Goal: Transaction & Acquisition: Purchase product/service

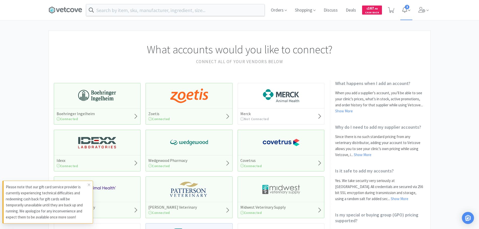
click at [405, 10] on icon at bounding box center [404, 10] width 5 height 6
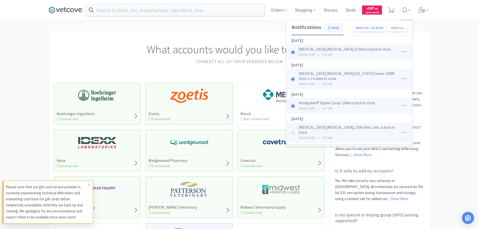
click at [449, 15] on div "Orders Shopping Discuss Discuss Deals Deals $ 167 . 40 Cash Back Notifications …" at bounding box center [239, 10] width 479 height 20
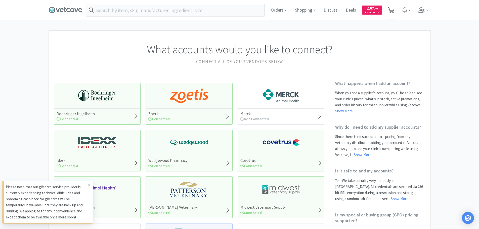
click at [391, 11] on icon at bounding box center [391, 10] width 6 height 6
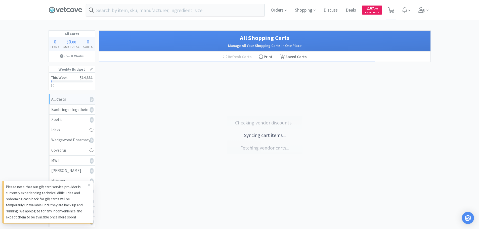
select select "1"
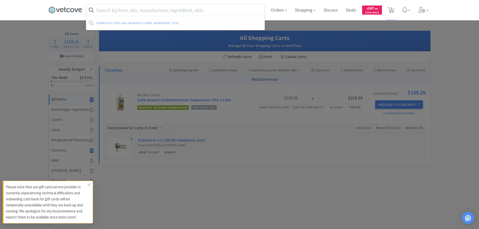
click at [141, 8] on input "text" at bounding box center [175, 10] width 178 height 12
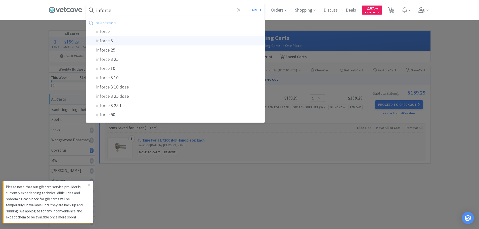
click at [117, 41] on div "inforce 3" at bounding box center [175, 40] width 178 height 9
type input "inforce 3"
select select "1"
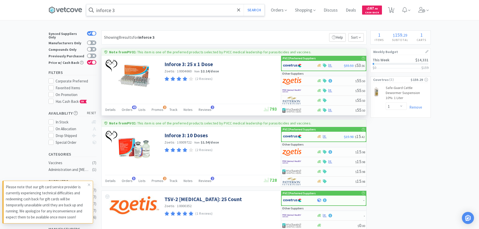
click at [302, 65] on div at bounding box center [297, 65] width 28 height 9
select select "1"
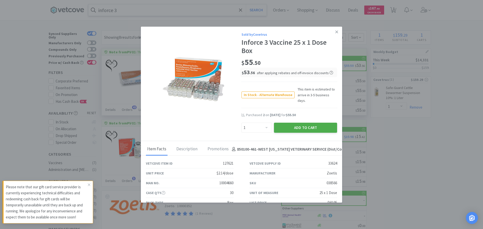
click at [300, 123] on button "Add to Cart" at bounding box center [305, 128] width 63 height 10
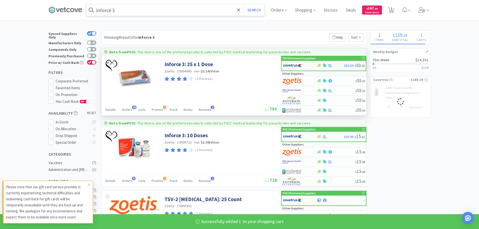
select select "1"
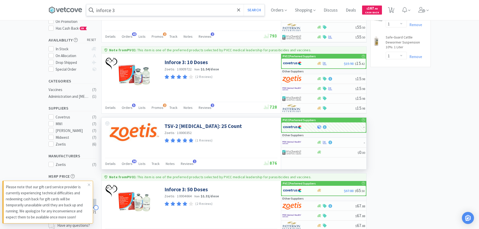
scroll to position [75, 0]
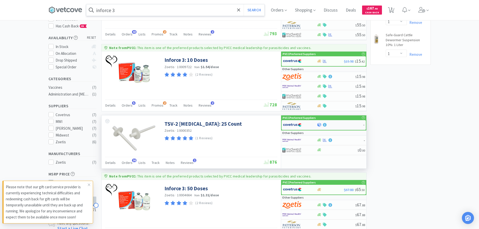
click at [296, 122] on img at bounding box center [292, 125] width 19 height 8
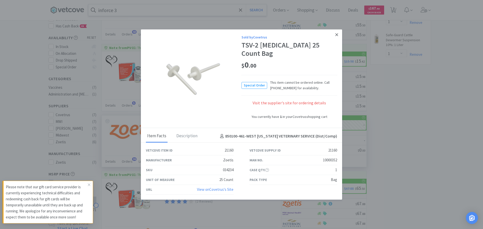
click at [337, 36] on icon at bounding box center [336, 34] width 3 height 5
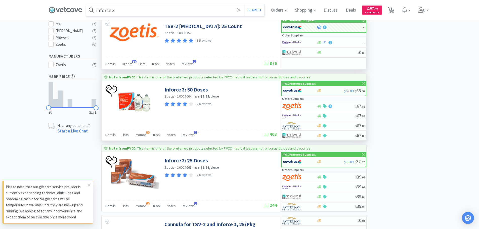
scroll to position [176, 0]
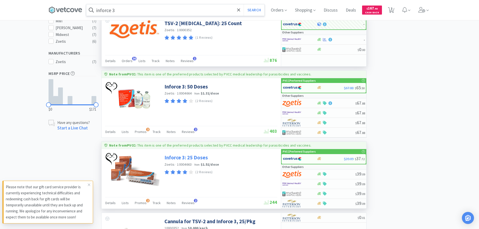
click at [194, 159] on link "Inforce 3: 25 Doses" at bounding box center [185, 157] width 43 height 7
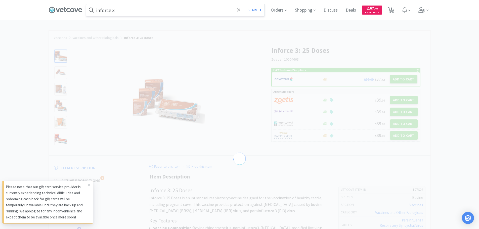
select select "127623"
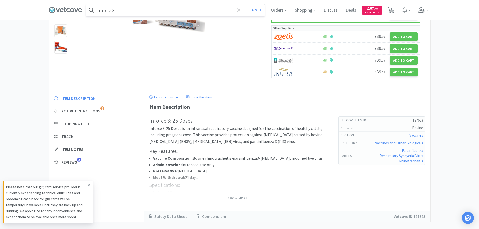
scroll to position [100, 0]
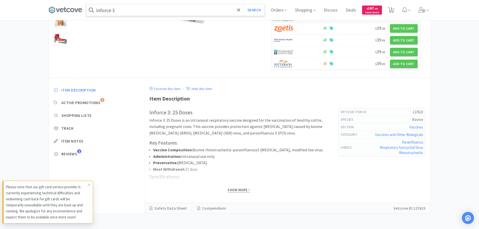
click at [238, 189] on span "Show More" at bounding box center [239, 190] width 22 height 5
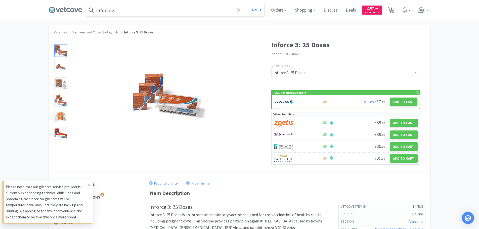
scroll to position [0, 0]
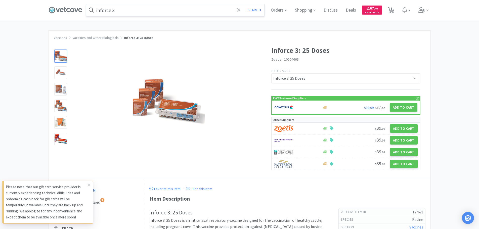
select select "1"
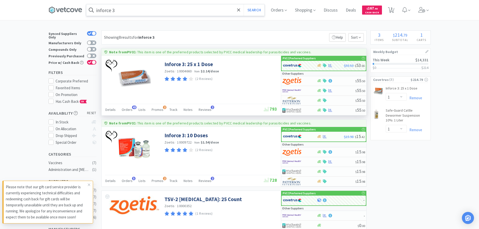
click at [187, 72] on span "10004660" at bounding box center [184, 71] width 15 height 5
click at [174, 59] on div "Inforce 3: 25 x 1 Dose Zoetis · 10004660 · from $2.14 / dose (2 Reviews)" at bounding box center [219, 70] width 111 height 24
click at [171, 65] on link "Inforce 3: 25 x 1 Dose" at bounding box center [188, 64] width 49 height 7
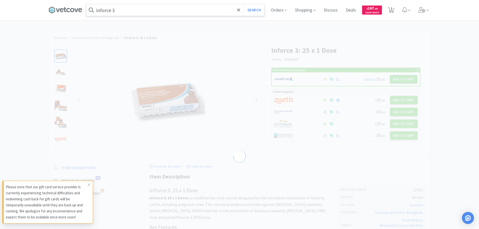
select select "127621"
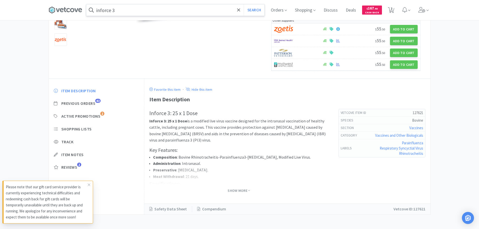
scroll to position [100, 0]
click at [237, 191] on span "Show More" at bounding box center [239, 190] width 22 height 5
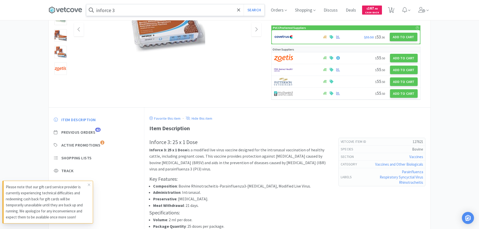
scroll to position [0, 0]
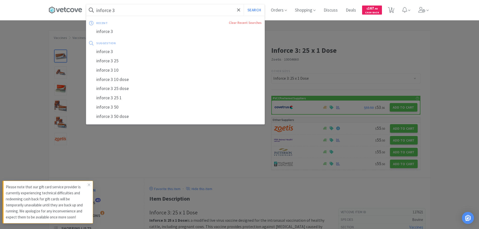
click at [133, 6] on input "inforce 3" at bounding box center [175, 10] width 178 height 12
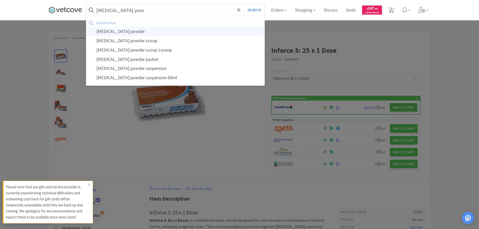
click at [121, 32] on div "[MEDICAL_DATA] powder" at bounding box center [175, 31] width 178 height 9
type input "[MEDICAL_DATA] powder"
select select "1"
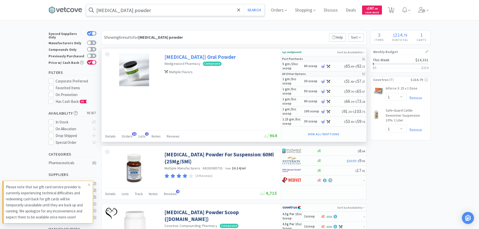
click at [187, 58] on link "[MEDICAL_DATA]) Oral Powder" at bounding box center [199, 57] width 71 height 7
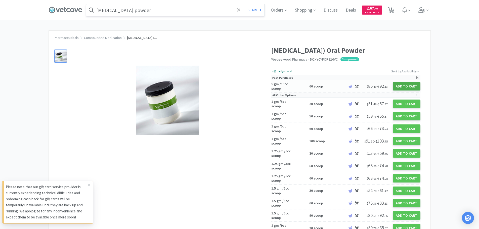
click at [407, 86] on button "Add to Cart" at bounding box center [407, 86] width 28 height 9
select select "45"
select select "1"
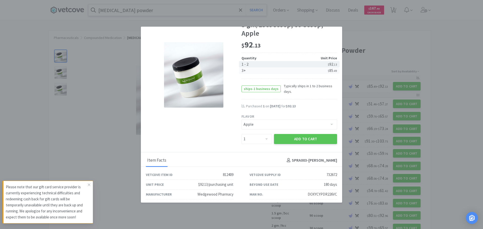
scroll to position [47, 0]
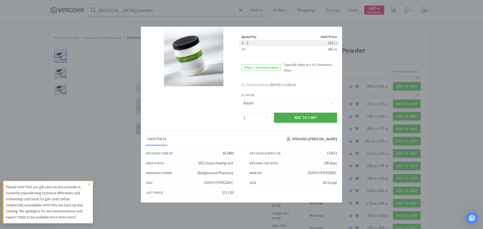
click at [299, 117] on button "Add to Cart" at bounding box center [305, 118] width 63 height 10
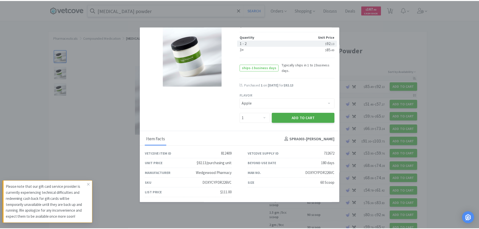
scroll to position [28, 0]
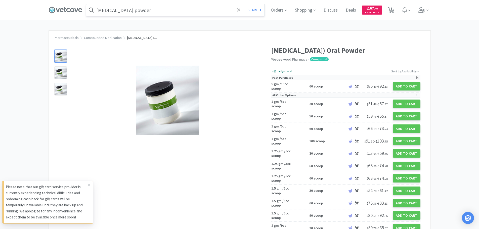
select select "1"
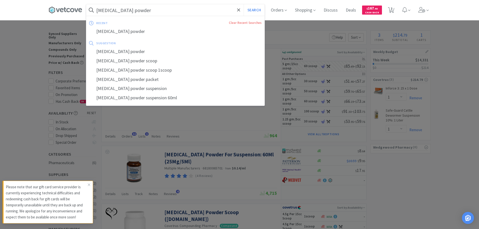
click at [151, 11] on input "[MEDICAL_DATA] powder" at bounding box center [175, 10] width 178 height 12
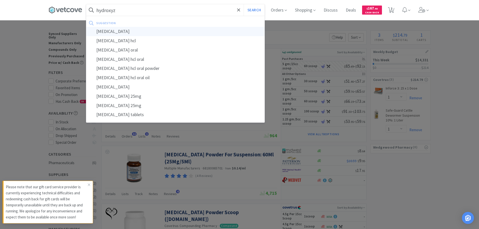
click at [109, 30] on div "[MEDICAL_DATA]" at bounding box center [175, 31] width 178 height 9
type input "[MEDICAL_DATA]"
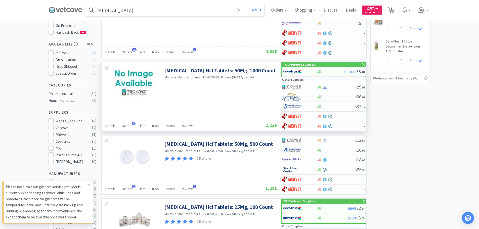
scroll to position [75, 0]
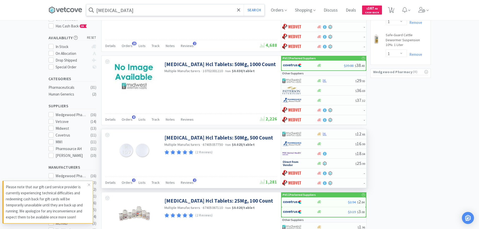
click at [229, 145] on span "from" at bounding box center [228, 145] width 6 height 4
click at [223, 138] on link "[MEDICAL_DATA] Hcl Tablets: 50Mg, 500 Count" at bounding box center [218, 137] width 109 height 7
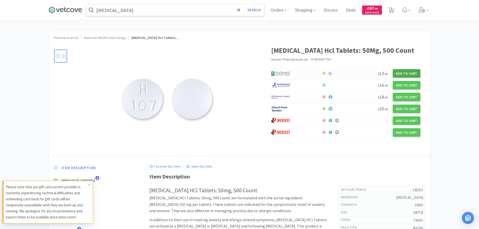
click at [405, 75] on button "Add to Cart" at bounding box center [407, 73] width 28 height 9
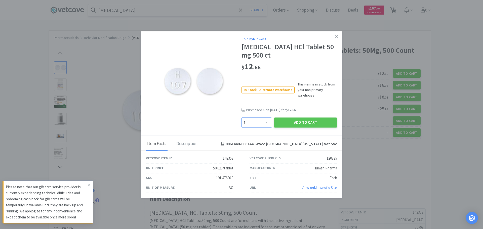
click at [266, 122] on select "Enter Quantity 1 2 3 4 5 6 7 8 9 10 11 12 13 14 15 16 17 18 19 20 Enter Quantity" at bounding box center [256, 123] width 30 height 10
select select "2"
click at [241, 118] on select "Enter Quantity 1 2 3 4 5 6 7 8 9 10 11 12 13 14 15 16 17 18 19 20 Enter Quantity" at bounding box center [256, 123] width 30 height 10
click at [300, 122] on button "Add to Cart" at bounding box center [305, 123] width 63 height 10
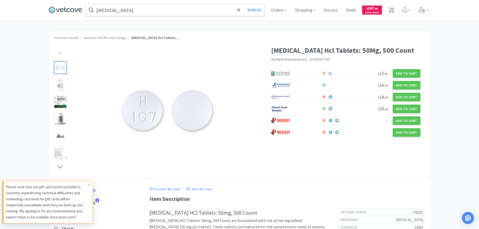
click at [127, 11] on input "[MEDICAL_DATA]" at bounding box center [175, 10] width 178 height 12
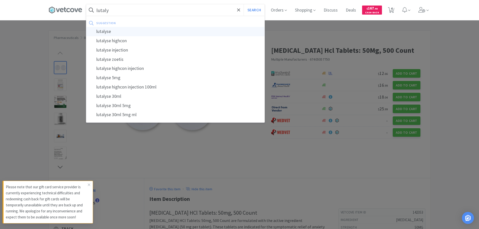
click at [110, 32] on div "lutalyse" at bounding box center [175, 31] width 178 height 9
type input "lutalyse"
select select "1"
select select "2"
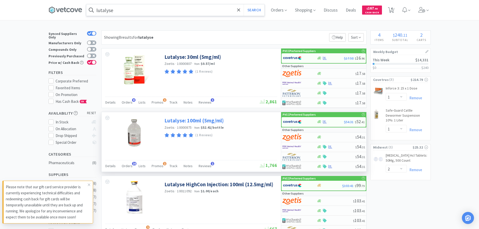
click at [201, 122] on link "Lutalyse: 100ml (5mg/ml)" at bounding box center [193, 120] width 59 height 7
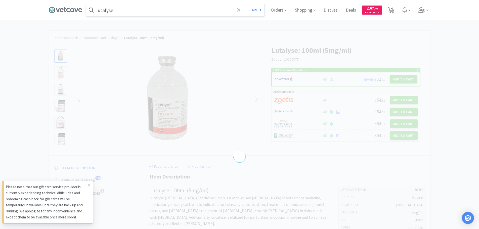
select select "70913"
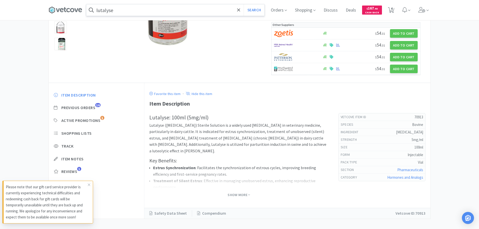
scroll to position [100, 0]
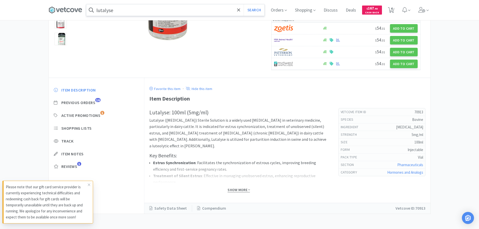
click at [238, 191] on span "Show More" at bounding box center [239, 190] width 22 height 5
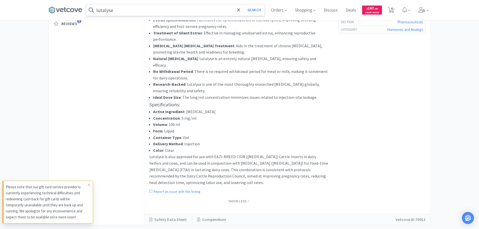
scroll to position [248, 0]
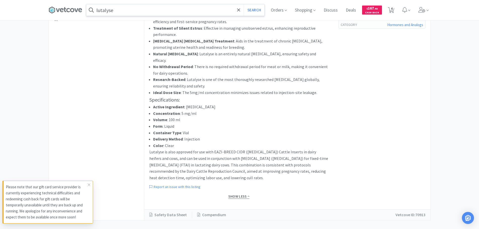
click at [238, 194] on span "Show Less" at bounding box center [238, 196] width 21 height 5
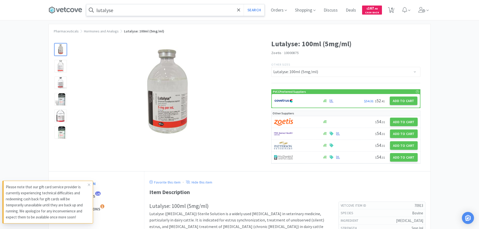
scroll to position [0, 0]
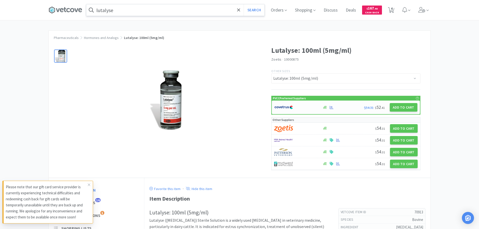
click at [283, 106] on img at bounding box center [283, 108] width 19 height 8
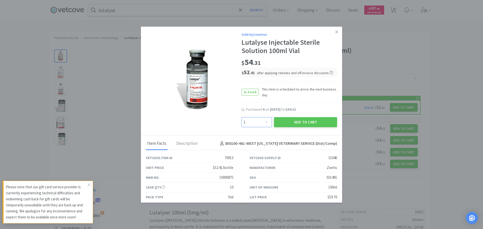
click at [264, 122] on select "Enter Quantity 1 2 3 4 5 6 7 8 9 10 11 12 13 14 15 16 17 18 19 20 Enter Quantity" at bounding box center [256, 122] width 30 height 10
select select "6"
click at [241, 117] on select "Enter Quantity 1 2 3 4 5 6 7 8 9 10 11 12 13 14 15 16 17 18 19 20 Enter Quantity" at bounding box center [256, 122] width 30 height 10
click at [305, 123] on button "Add to Cart" at bounding box center [305, 122] width 63 height 10
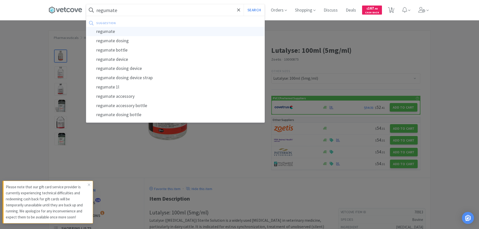
type input "regumate"
click at [105, 31] on div "regumate" at bounding box center [175, 31] width 178 height 9
select select "1"
select select "6"
select select "1"
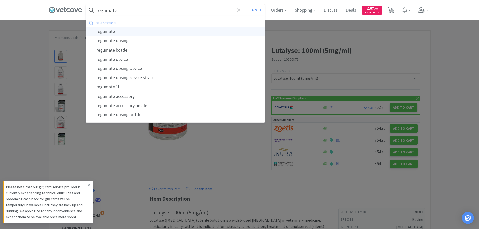
select select "2"
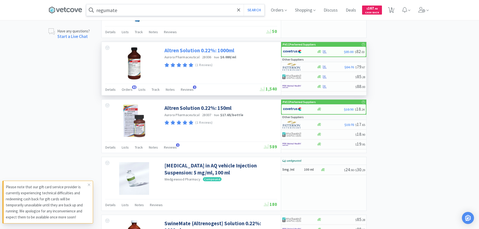
scroll to position [277, 0]
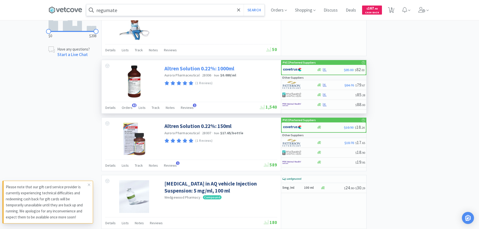
click at [192, 70] on link "Altren Solution 0.22%: 1000ml" at bounding box center [199, 68] width 70 height 7
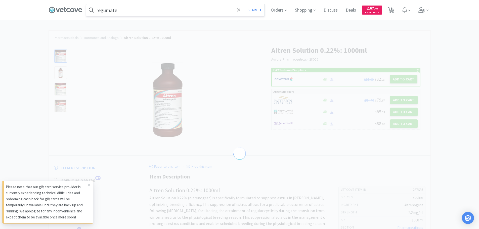
select select "267687"
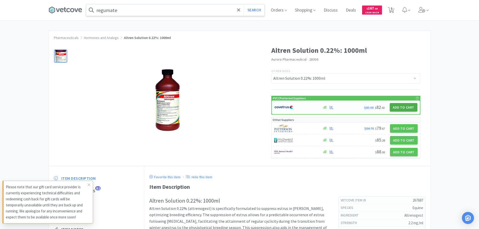
click at [402, 108] on button "Add to Cart" at bounding box center [404, 107] width 28 height 9
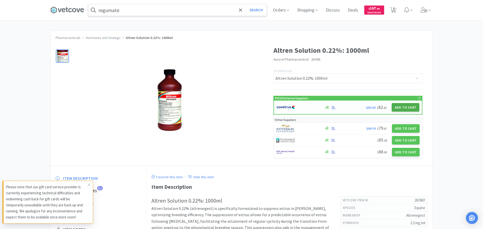
select select "1"
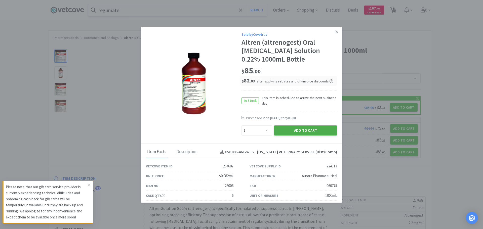
click at [297, 132] on button "Add to Cart" at bounding box center [305, 130] width 63 height 10
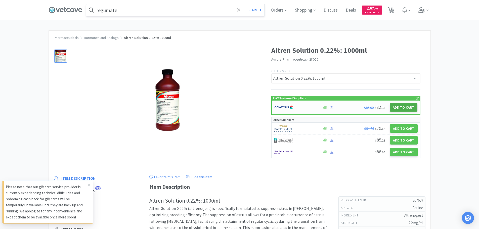
click at [403, 108] on button "Add to Cart" at bounding box center [404, 107] width 28 height 9
select select "1"
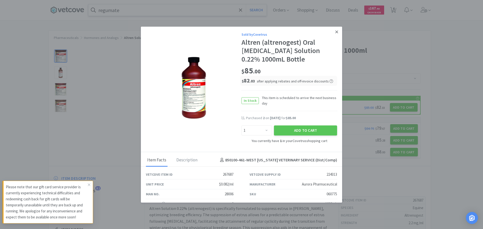
click at [335, 31] on icon at bounding box center [336, 32] width 3 height 5
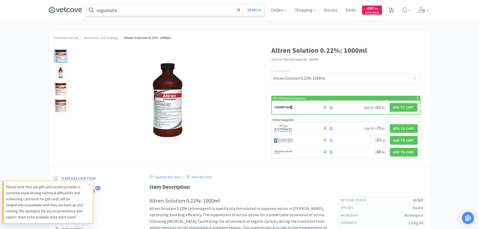
scroll to position [277, 0]
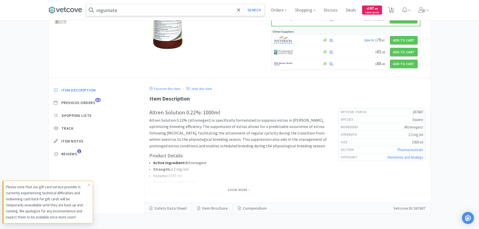
select select "1"
select select "6"
select select "1"
select select "2"
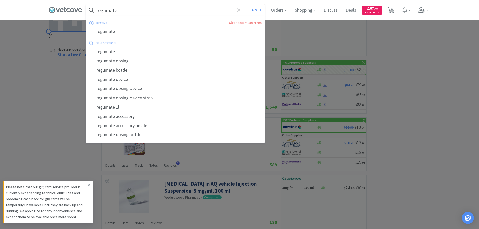
click at [129, 10] on input "regumate" at bounding box center [175, 10] width 178 height 12
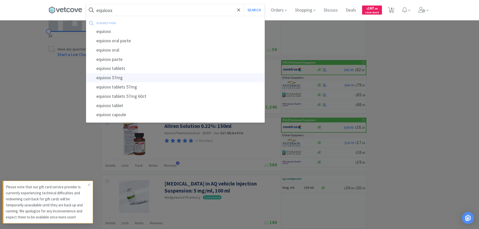
click at [118, 80] on div "equioxx 57mg" at bounding box center [175, 77] width 178 height 9
type input "equioxx 57mg"
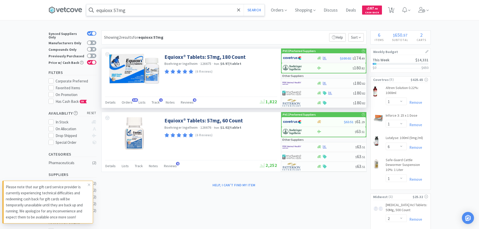
click at [303, 57] on div at bounding box center [297, 58] width 28 height 9
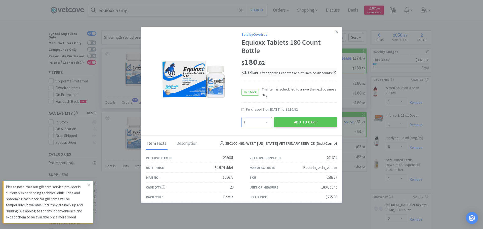
click at [265, 121] on select "Enter Quantity 1 2 3 4 5 6 7 8 9 10 11 12 13 14 15 16 17 18 19 20 Enter Quantity" at bounding box center [256, 122] width 30 height 10
select select "3"
click at [241, 117] on select "Enter Quantity 1 2 3 4 5 6 7 8 9 10 11 12 13 14 15 16 17 18 19 20 Enter Quantity" at bounding box center [256, 122] width 30 height 10
click at [296, 123] on button "Add to Cart" at bounding box center [305, 122] width 63 height 10
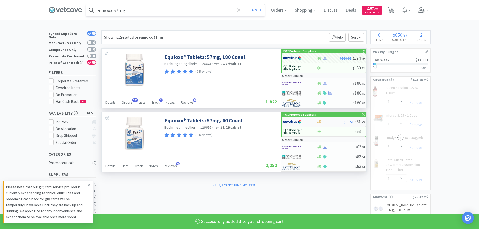
select select "3"
select select "1"
select select "6"
select select "1"
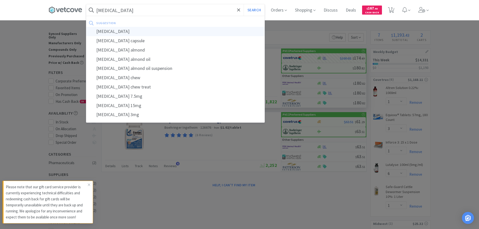
type input "[MEDICAL_DATA]"
click at [102, 32] on div "[MEDICAL_DATA]" at bounding box center [175, 31] width 178 height 9
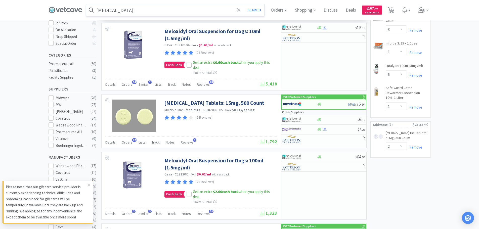
scroll to position [101, 0]
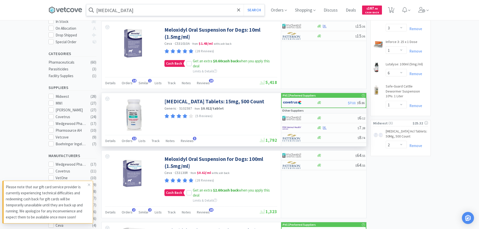
click at [295, 103] on img at bounding box center [292, 103] width 19 height 8
select select "1"
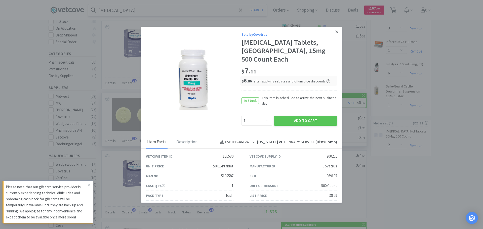
click at [335, 31] on icon at bounding box center [336, 32] width 3 height 5
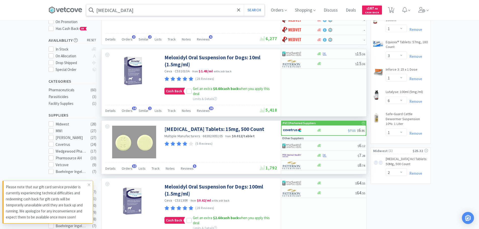
scroll to position [75, 0]
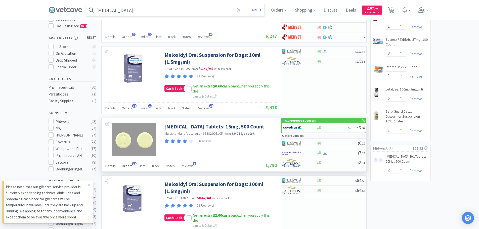
click at [126, 165] on span "Orders" at bounding box center [127, 166] width 11 height 5
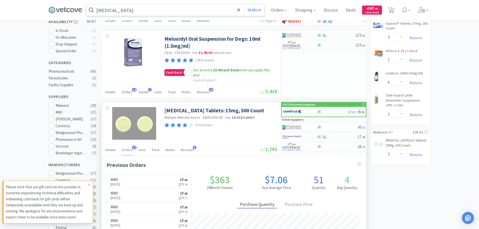
scroll to position [101, 0]
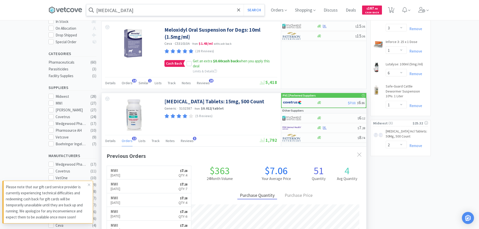
click at [297, 100] on img at bounding box center [292, 103] width 19 height 8
select select "1"
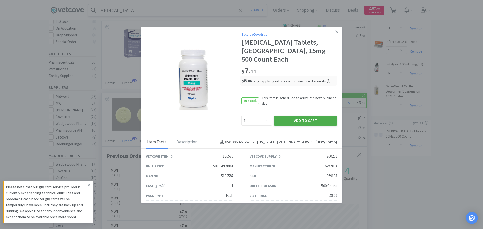
click at [291, 116] on button "Add to Cart" at bounding box center [305, 121] width 63 height 10
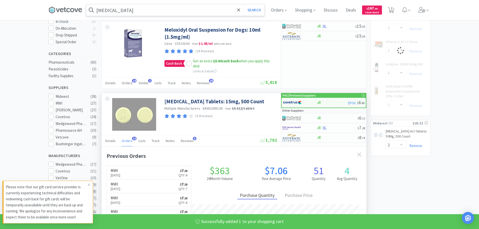
select select "1"
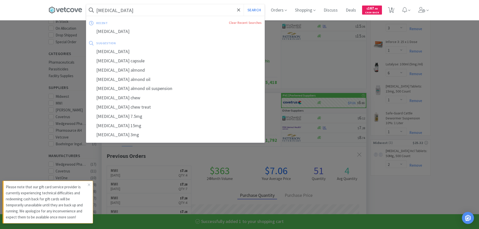
click at [128, 10] on input "[MEDICAL_DATA]" at bounding box center [175, 10] width 178 height 12
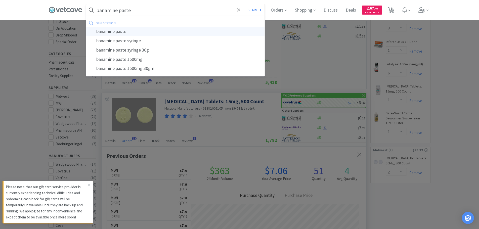
type input "banamine paste"
click at [121, 32] on div "banamine paste" at bounding box center [175, 31] width 178 height 9
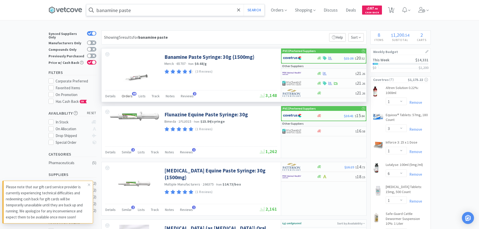
click at [128, 95] on span "Orders" at bounding box center [127, 96] width 11 height 5
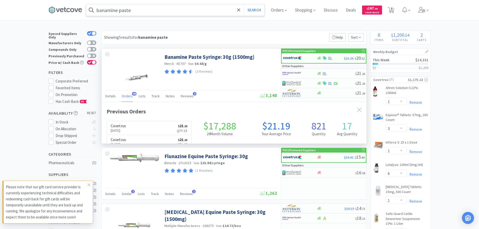
scroll to position [135, 265]
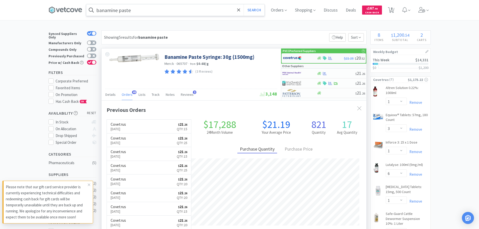
click at [294, 60] on img at bounding box center [292, 58] width 19 height 8
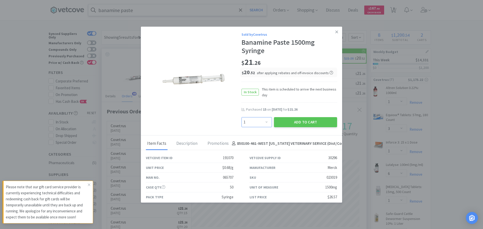
click at [265, 123] on select "Enter Quantity 1 2 3 4 5 6 7 8 9 10 11 12 13 14 15 16 17 18 19 20 Enter Quantity" at bounding box center [256, 122] width 30 height 10
select select "15"
click at [241, 117] on select "Enter Quantity 1 2 3 4 5 6 7 8 9 10 11 12 13 14 15 16 17 18 19 20 Enter Quantity" at bounding box center [256, 122] width 30 height 10
click at [303, 122] on button "Add to Cart" at bounding box center [305, 122] width 63 height 10
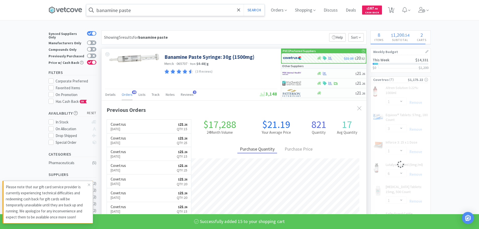
select select "15"
select select "3"
select select "1"
select select "6"
select select "1"
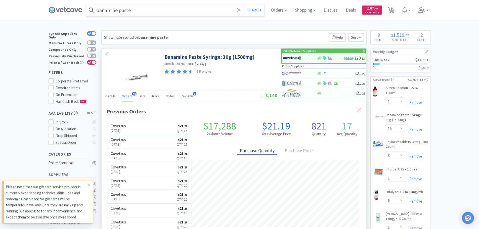
click at [359, 111] on icon at bounding box center [359, 110] width 4 height 4
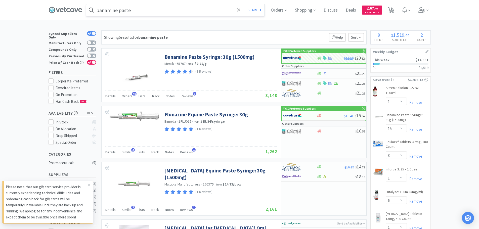
click at [181, 13] on input "banamine paste" at bounding box center [175, 10] width 178 height 12
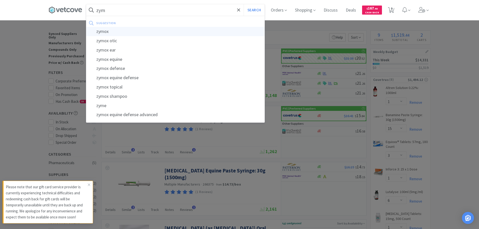
click at [107, 32] on div "zymox" at bounding box center [175, 31] width 178 height 9
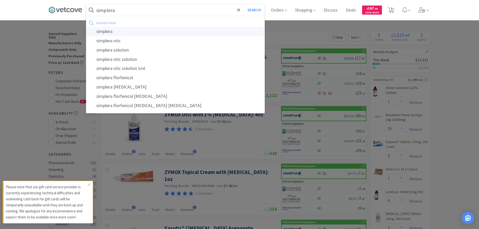
type input "simplera"
click at [110, 32] on div "simplera" at bounding box center [175, 31] width 178 height 9
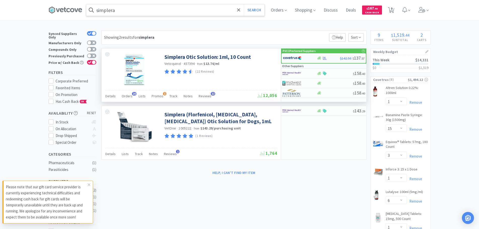
click at [306, 57] on div at bounding box center [297, 58] width 28 height 9
select select "1"
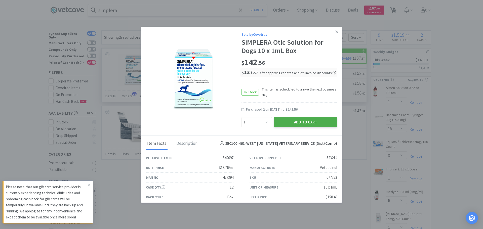
click at [310, 123] on button "Add to Cart" at bounding box center [305, 122] width 63 height 10
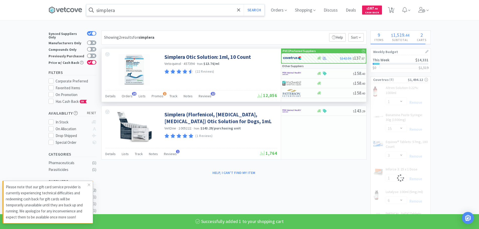
select select "1"
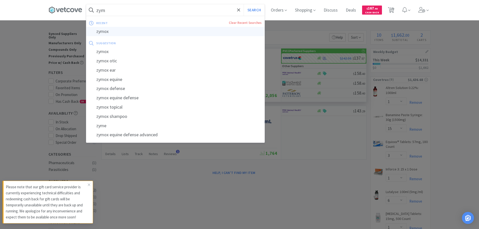
click at [103, 31] on div "zymox" at bounding box center [175, 31] width 178 height 9
type input "zymox"
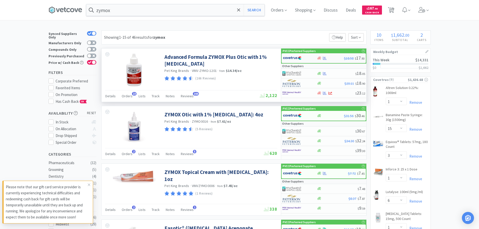
click at [327, 57] on div at bounding box center [324, 58] width 5 height 4
select select "1"
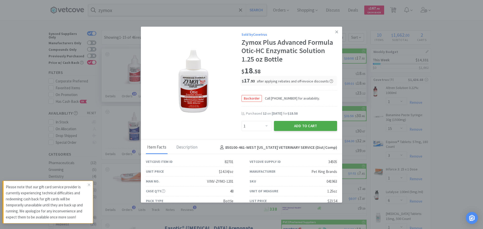
click at [305, 127] on button "Add to Cart" at bounding box center [305, 126] width 63 height 10
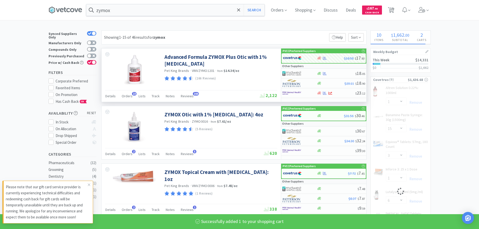
select select "1"
select select "15"
select select "3"
select select "1"
select select "6"
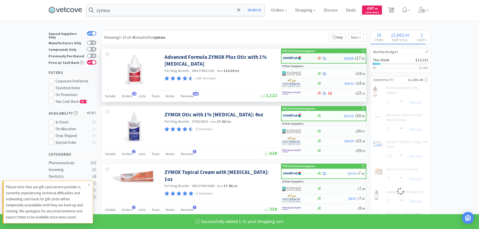
select select "1"
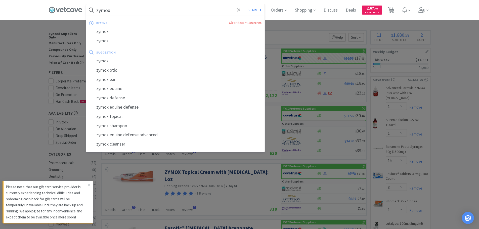
click at [126, 10] on input "zymox" at bounding box center [175, 10] width 178 height 12
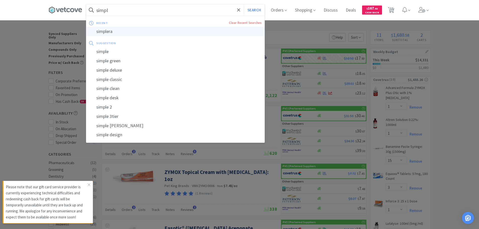
click at [108, 30] on div "simplera" at bounding box center [175, 31] width 178 height 9
type input "simplera"
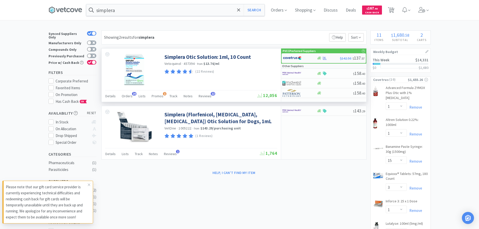
click at [302, 58] on div at bounding box center [297, 58] width 28 height 9
select select "1"
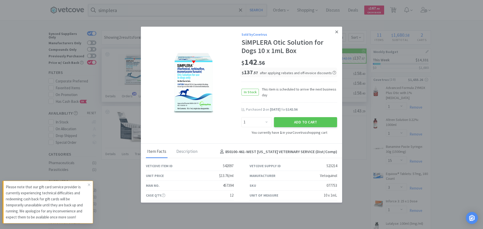
click at [335, 33] on icon at bounding box center [336, 32] width 3 height 5
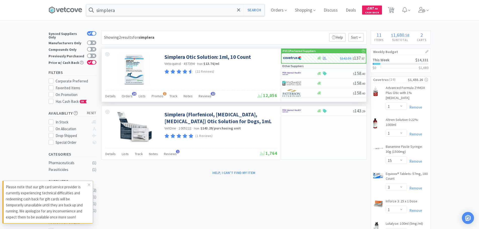
click at [132, 12] on input "simplera" at bounding box center [175, 10] width 178 height 12
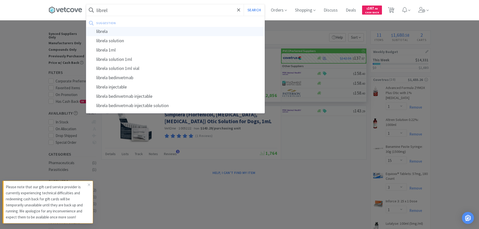
click at [103, 30] on div "librela" at bounding box center [175, 31] width 178 height 9
type input "librela"
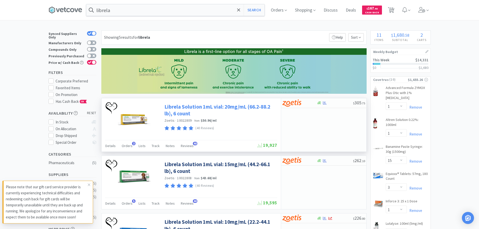
click at [221, 107] on link "Librela Solution 1mL vial: 20mg/mL (66.2-88.2 lb), 6 count" at bounding box center [219, 110] width 111 height 14
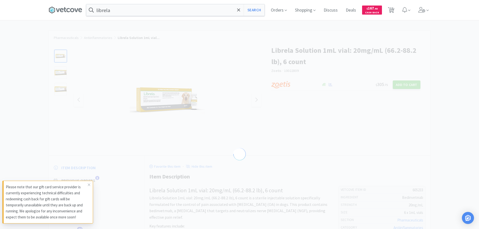
select select "605233"
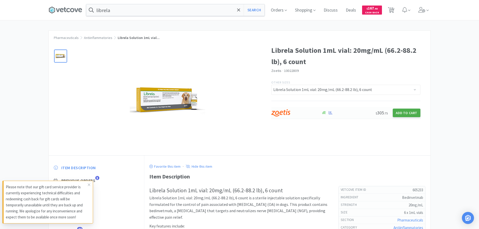
click at [406, 114] on button "Add to Cart" at bounding box center [407, 113] width 28 height 9
select select "1"
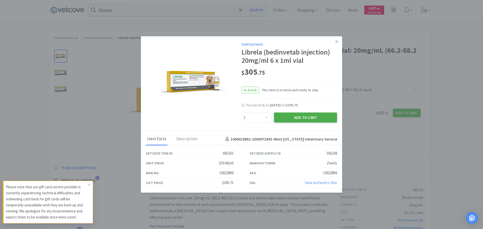
click at [304, 118] on button "Add to Cart" at bounding box center [305, 118] width 63 height 10
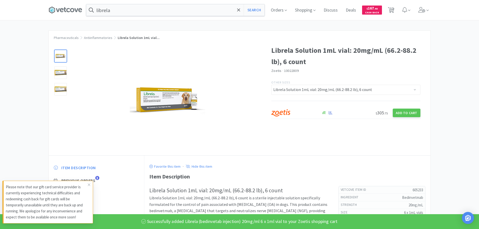
click at [115, 9] on input "librela" at bounding box center [175, 10] width 178 height 12
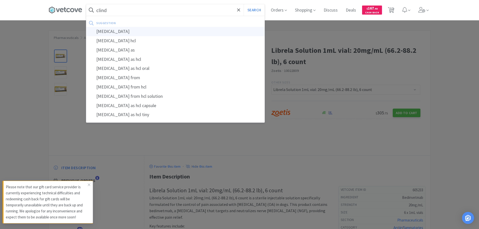
click at [109, 31] on div "[MEDICAL_DATA]" at bounding box center [175, 31] width 178 height 9
type input "[MEDICAL_DATA]"
select select "1"
select select "15"
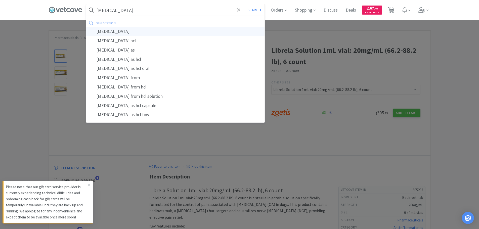
select select "3"
select select "1"
select select "6"
select select "1"
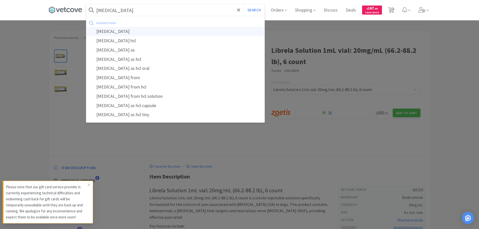
select select "1"
select select "2"
select select "1"
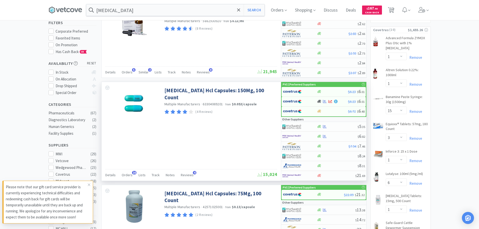
scroll to position [50, 0]
click at [127, 173] on span "Orders" at bounding box center [127, 174] width 11 height 5
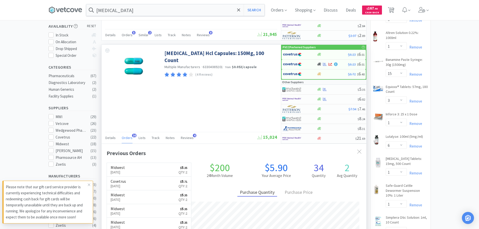
scroll to position [75, 0]
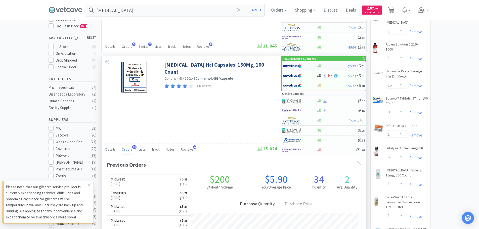
click at [292, 65] on img at bounding box center [292, 66] width 19 height 8
select select "1"
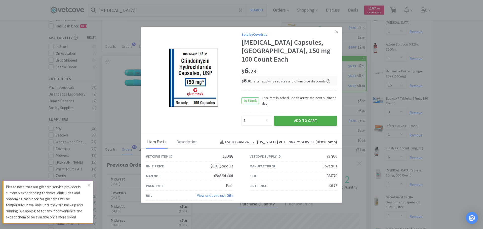
click at [305, 123] on button "Add to Cart" at bounding box center [305, 121] width 63 height 10
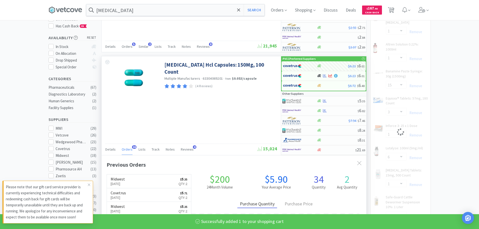
select select "1"
select select "3"
select select "1"
select select "6"
select select "1"
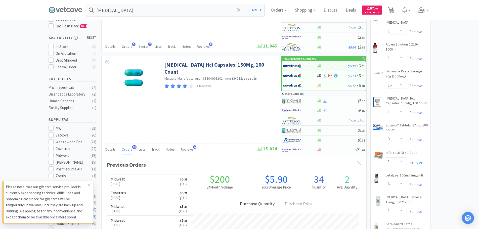
click at [132, 12] on input "[MEDICAL_DATA]" at bounding box center [175, 10] width 178 height 12
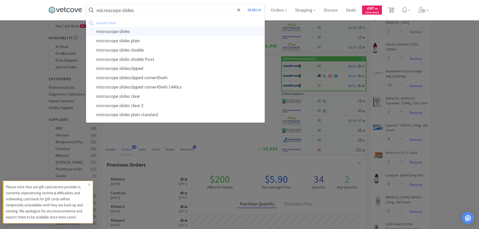
type input "microscope slides"
click at [116, 30] on div "microscope slides" at bounding box center [175, 31] width 178 height 9
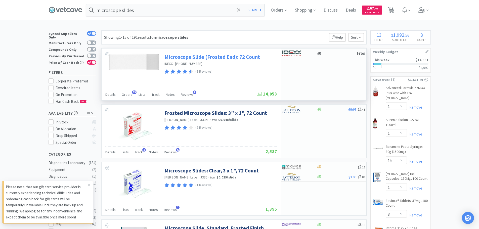
click at [187, 58] on link "Microscope Slide (Frosted End): 72 Count" at bounding box center [212, 57] width 96 height 7
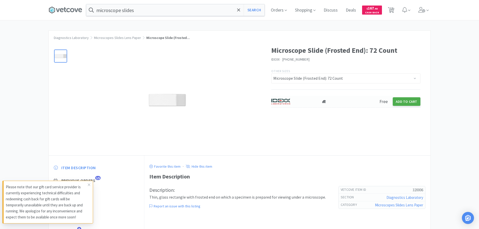
click at [403, 102] on button "Add to Cart" at bounding box center [407, 101] width 28 height 9
select select "1"
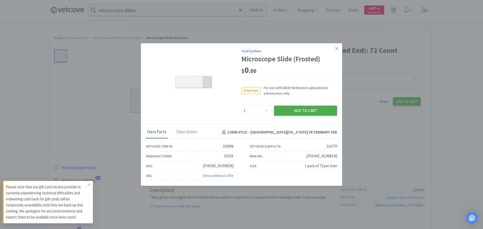
click at [302, 110] on button "Add to Cart" at bounding box center [305, 111] width 63 height 10
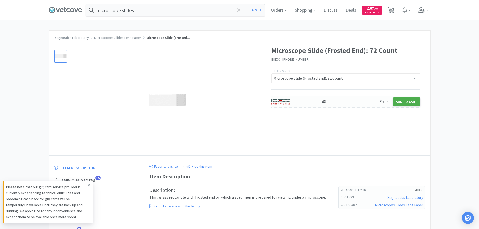
click at [405, 101] on button "Add to Cart" at bounding box center [407, 101] width 28 height 9
select select "1"
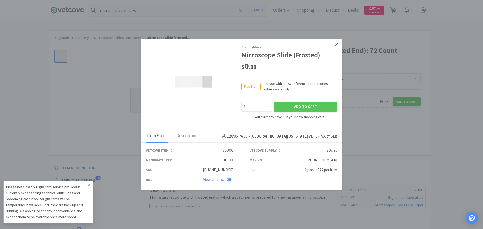
click at [335, 44] on icon at bounding box center [336, 44] width 3 height 5
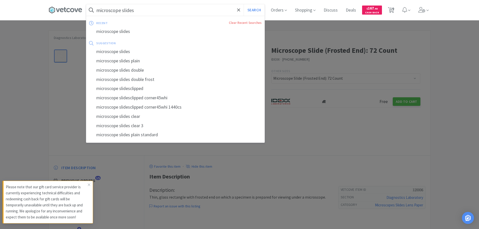
click at [143, 10] on input "microscope slides" at bounding box center [175, 10] width 178 height 12
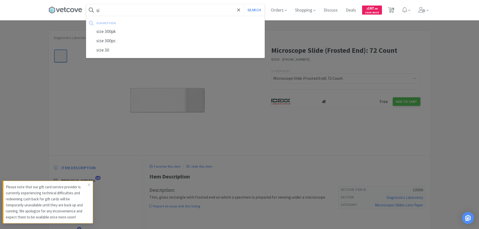
type input "s"
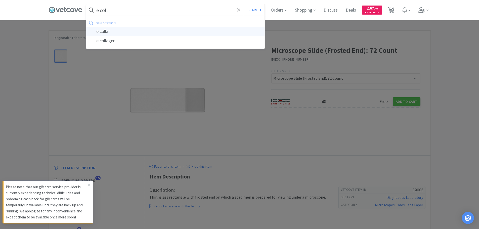
click at [109, 33] on div "e collar" at bounding box center [175, 31] width 178 height 9
type input "e collar"
select select "1"
select select "15"
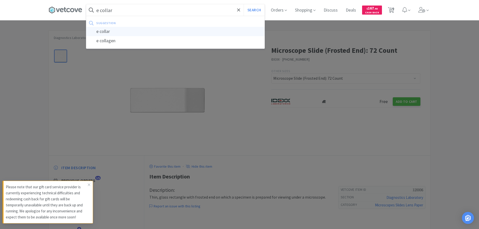
select select "1"
select select "3"
select select "1"
select select "6"
select select "1"
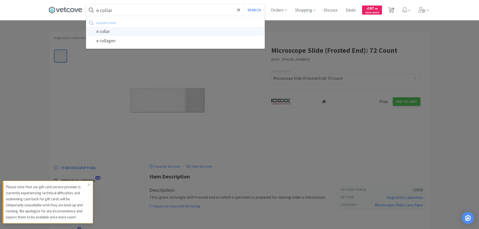
select select "1"
select select "2"
select select "1"
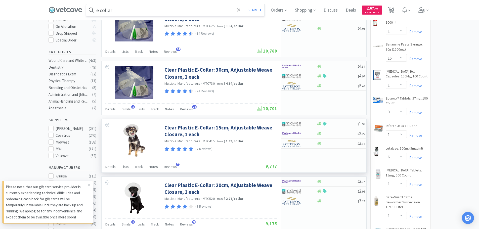
scroll to position [101, 0]
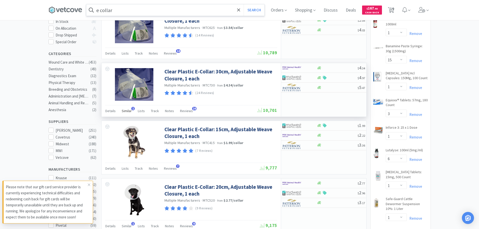
click at [130, 109] on span "Similar" at bounding box center [127, 111] width 10 height 5
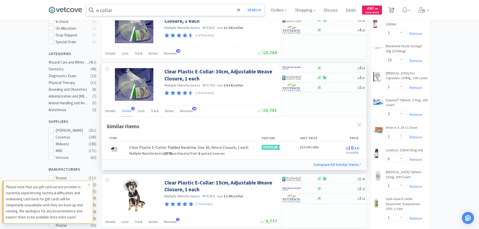
click at [130, 109] on span "Similar" at bounding box center [127, 111] width 10 height 5
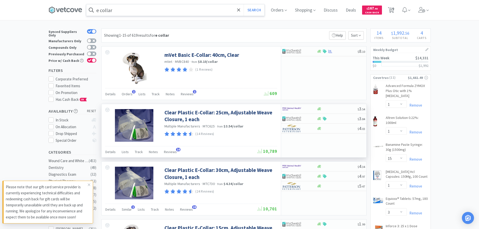
scroll to position [0, 0]
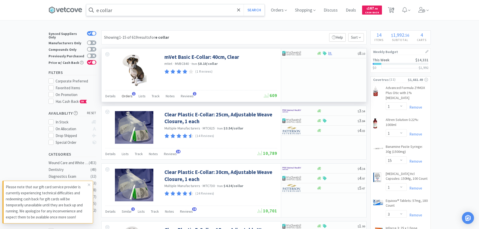
click at [130, 94] on span "Orders" at bounding box center [127, 96] width 11 height 5
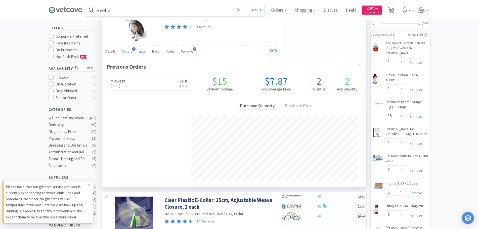
scroll to position [50, 0]
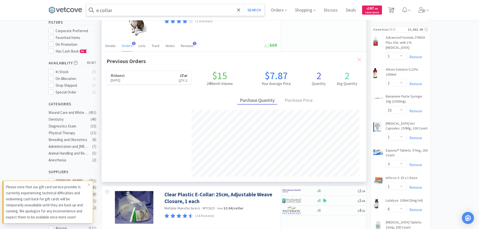
click at [359, 59] on icon at bounding box center [359, 60] width 4 height 4
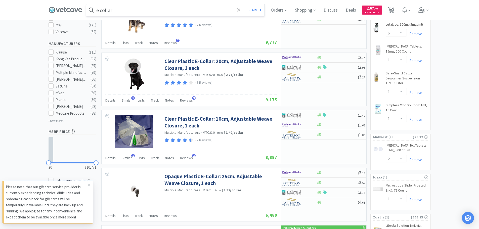
scroll to position [101, 0]
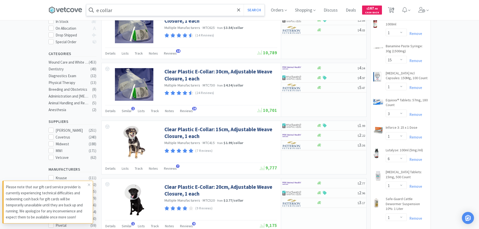
click at [102, 10] on input "e collar" at bounding box center [175, 10] width 178 height 12
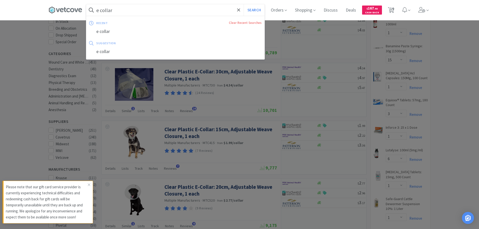
click at [102, 9] on input "e collar" at bounding box center [175, 10] width 178 height 12
click at [101, 9] on input "e collar" at bounding box center [175, 10] width 178 height 12
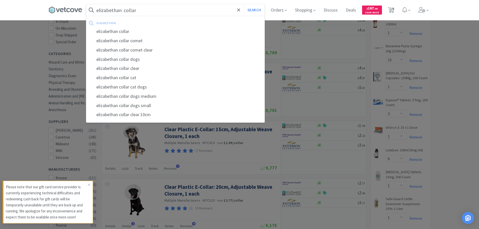
click at [113, 31] on div "elizabethan collar" at bounding box center [175, 31] width 178 height 9
type input "elizabethan collar"
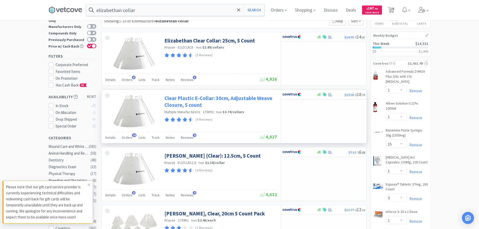
scroll to position [25, 0]
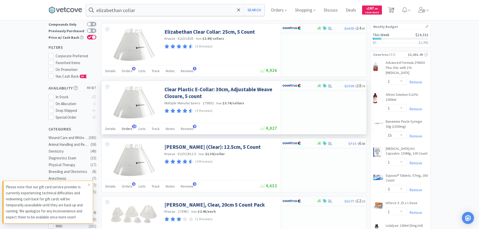
click at [126, 130] on span "Orders" at bounding box center [127, 128] width 11 height 5
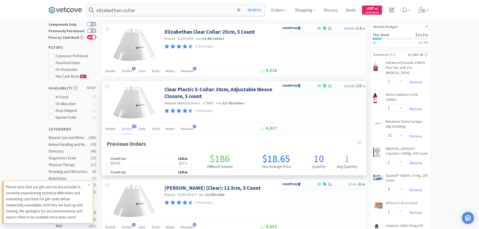
scroll to position [135, 265]
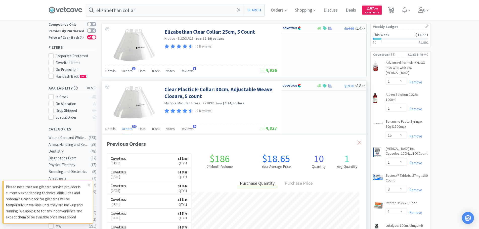
click at [359, 143] on icon at bounding box center [359, 143] width 4 height 4
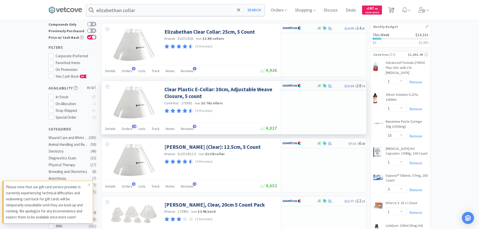
click at [296, 84] on img at bounding box center [291, 86] width 19 height 8
select select "1"
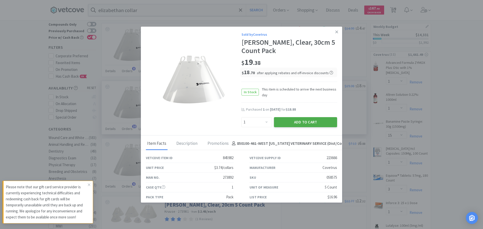
click at [304, 122] on button "Add to Cart" at bounding box center [305, 122] width 63 height 10
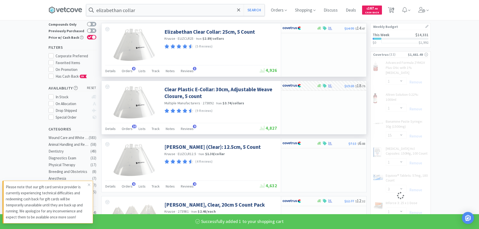
select select "1"
select select "3"
select select "1"
select select "6"
select select "1"
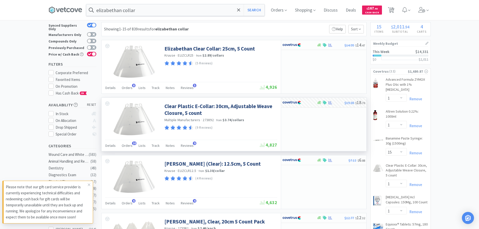
scroll to position [0, 0]
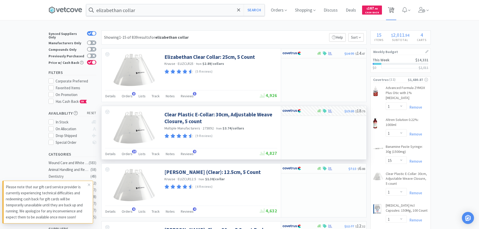
click at [393, 11] on span "15" at bounding box center [392, 8] width 4 height 20
select select "1"
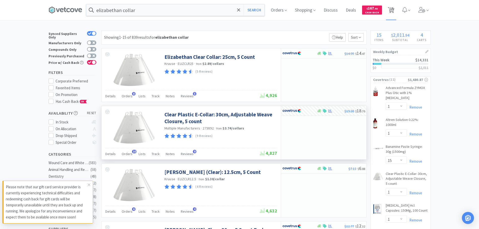
select select "15"
select select "1"
select select "3"
select select "1"
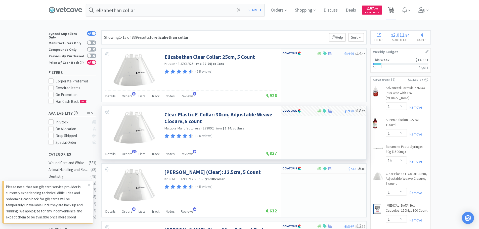
select select "6"
select select "1"
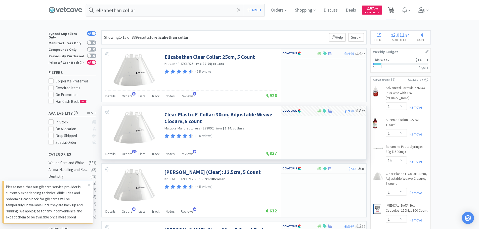
select select "2"
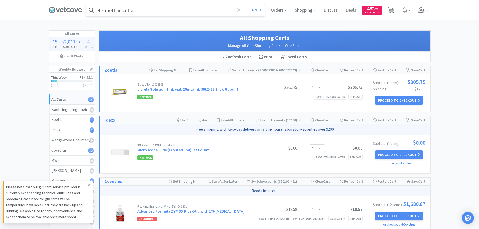
click at [145, 9] on input "elizabethan collar" at bounding box center [175, 10] width 178 height 12
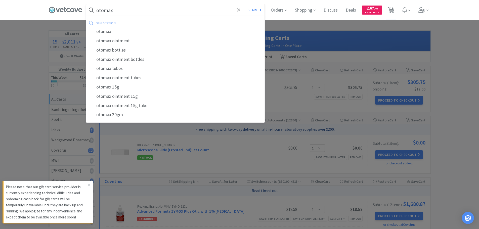
type input "otomax"
click at [244, 4] on button "Search" at bounding box center [254, 10] width 21 height 12
select select "1"
select select "15"
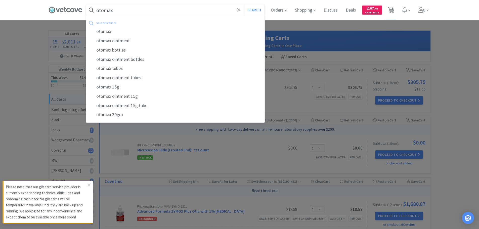
select select "1"
select select "3"
select select "1"
select select "6"
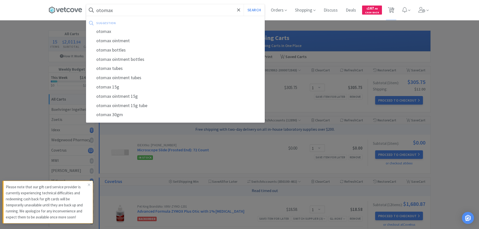
select select "1"
select select "2"
select select "1"
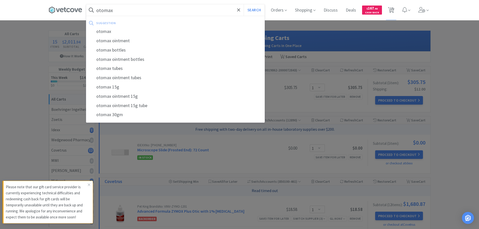
select select "1"
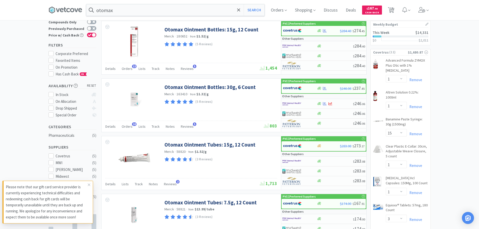
scroll to position [25, 0]
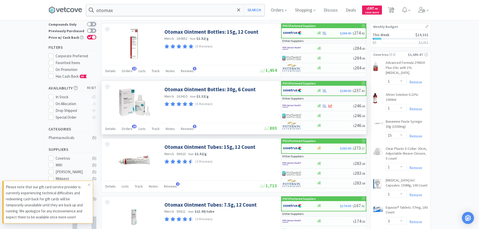
click at [301, 92] on img at bounding box center [292, 91] width 19 height 8
select select "1"
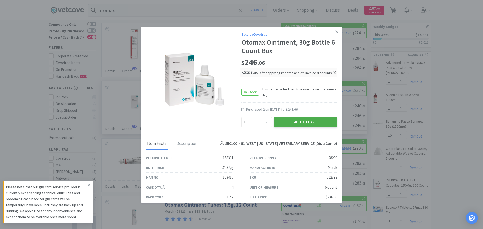
click at [300, 122] on button "Add to Cart" at bounding box center [305, 122] width 63 height 10
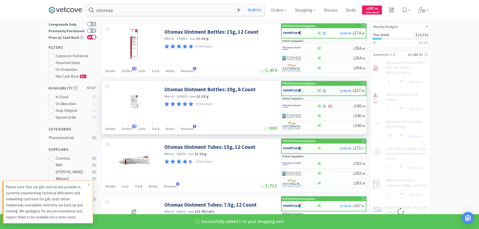
select select "1"
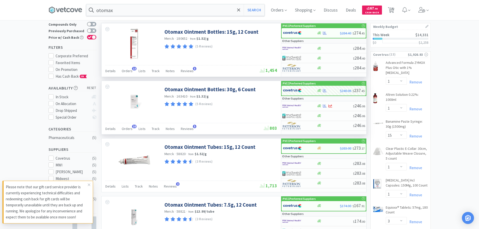
scroll to position [0, 0]
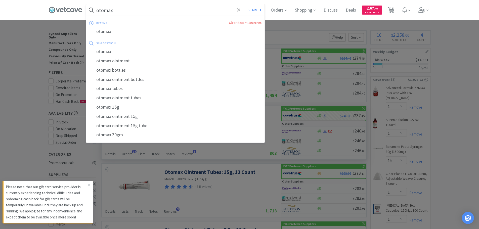
click at [126, 10] on input "otomax" at bounding box center [175, 10] width 178 height 12
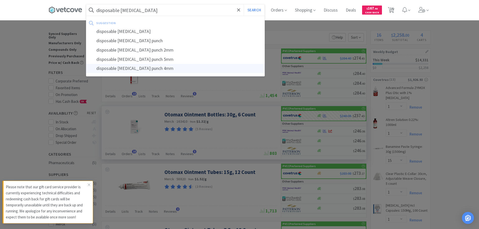
click at [149, 69] on div "disposable [MEDICAL_DATA] punch 4mm" at bounding box center [175, 68] width 178 height 9
type input "disposable [MEDICAL_DATA] punch 4mm"
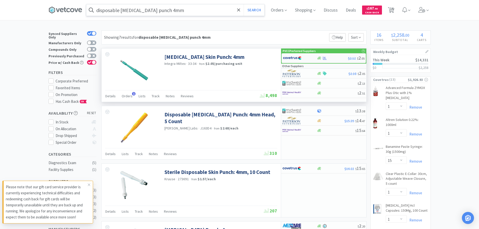
click at [292, 59] on img at bounding box center [292, 58] width 19 height 8
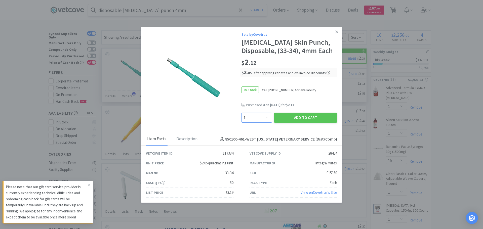
click at [247, 116] on select "Enter Quantity 1 2 3 4 5 6 7 8 9 10 11 12 13 14 15 16 17 18 19 20 Enter Quantity" at bounding box center [256, 118] width 30 height 10
select select "4"
click at [241, 113] on select "Enter Quantity 1 2 3 4 5 6 7 8 9 10 11 12 13 14 15 16 17 18 19 20 Enter Quantity" at bounding box center [256, 118] width 30 height 10
click at [294, 120] on button "Add to Cart" at bounding box center [305, 118] width 63 height 10
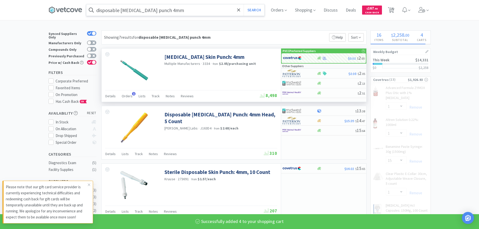
select select "4"
select select "1"
select select "3"
select select "1"
select select "6"
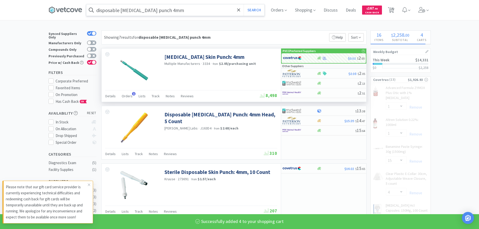
select select "1"
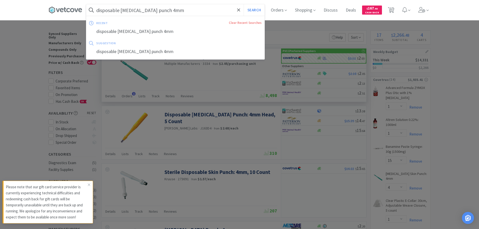
click at [153, 10] on input "disposable [MEDICAL_DATA] punch 4mm" at bounding box center [175, 10] width 178 height 12
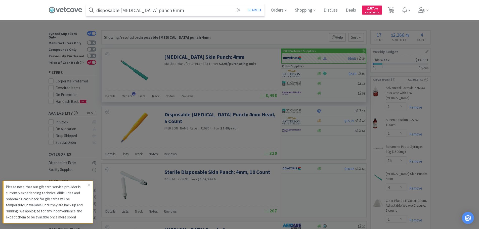
type input "disposable [MEDICAL_DATA] punch 6mm"
click at [244, 4] on button "Search" at bounding box center [254, 10] width 21 height 12
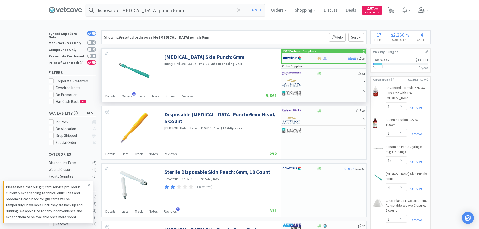
click at [337, 56] on div "$2.12 $ 2 . 05" at bounding box center [324, 58] width 84 height 10
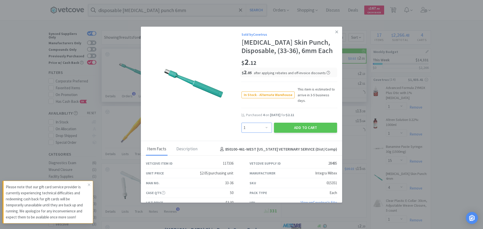
click at [265, 123] on select "Enter Quantity 1 2 3 4 5 6 7 8 9 10 11 12 13 14 15 16 17 18 19 20 Enter Quantity" at bounding box center [256, 128] width 30 height 10
select select "4"
click at [241, 123] on select "Enter Quantity 1 2 3 4 5 6 7 8 9 10 11 12 13 14 15 16 17 18 19 20 Enter Quantity" at bounding box center [256, 128] width 30 height 10
click at [308, 123] on button "Add to Cart" at bounding box center [305, 128] width 63 height 10
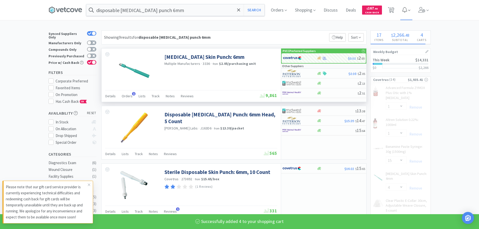
select select "4"
select select "1"
select select "3"
select select "1"
select select "6"
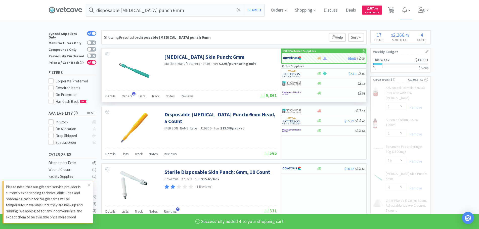
select select "1"
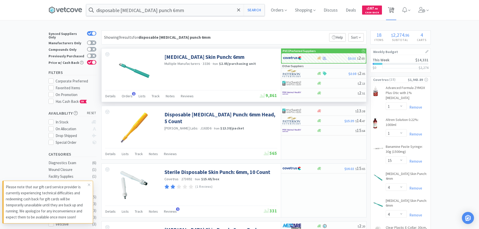
click at [393, 9] on span "18" at bounding box center [392, 8] width 4 height 20
select select "1"
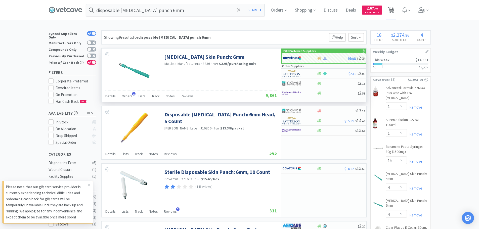
select select "15"
select select "4"
select select "1"
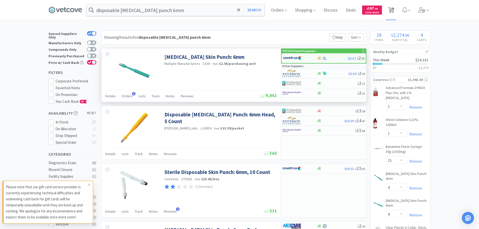
select select "3"
select select "1"
select select "6"
select select "1"
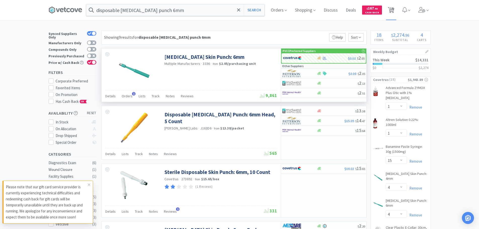
select select "1"
select select "2"
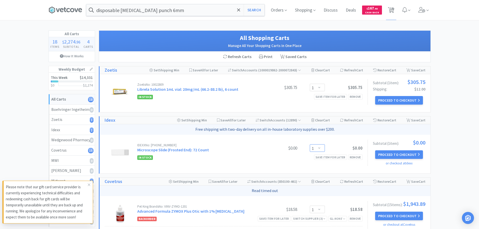
click at [320, 147] on select "Enter Quantity 1 2 3 4 5 6 7 8 9 10 11 12 13 14 15 16 17 18 19 20 Enter Quantity" at bounding box center [317, 148] width 15 height 8
click at [310, 144] on select "Enter Quantity 1 2 3 4 5 6 7 8 9 10 11 12 13 14 15 16 17 18 19 20 Enter Quantity" at bounding box center [317, 148] width 15 height 8
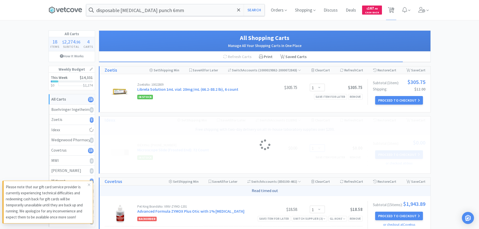
select select "6"
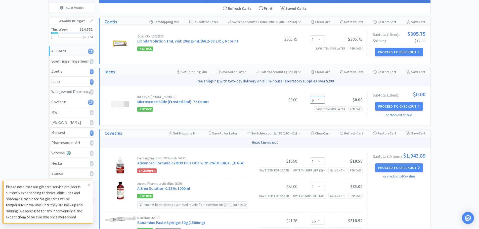
scroll to position [50, 0]
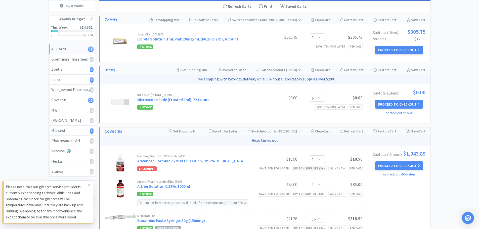
click at [316, 170] on div "Switch Supplier ( 3 )" at bounding box center [309, 168] width 32 height 5
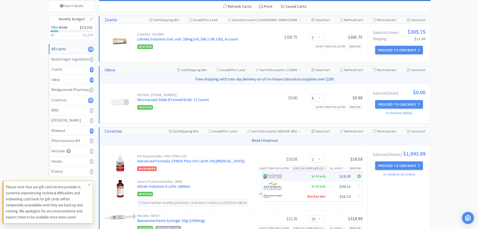
click at [307, 173] on div "In Stock" at bounding box center [307, 176] width 37 height 8
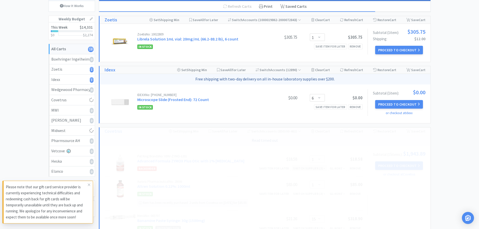
select select "1"
select select "2"
select select "15"
select select "4"
select select "1"
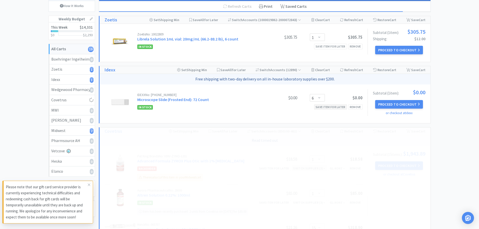
select select "3"
select select "1"
select select "6"
select select "1"
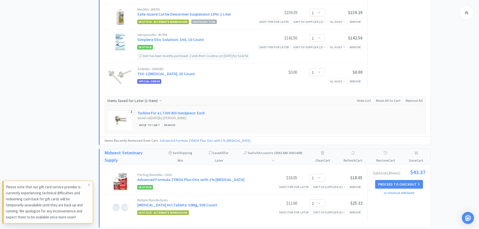
scroll to position [503, 0]
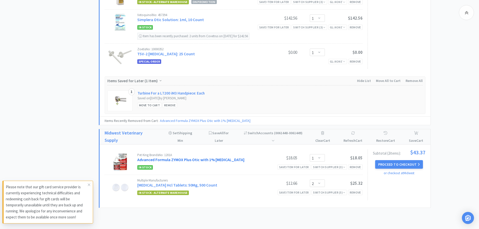
click at [206, 159] on link "Advanced Formula ZYMOX Plus Otic with 1% [MEDICAL_DATA]" at bounding box center [190, 159] width 107 height 5
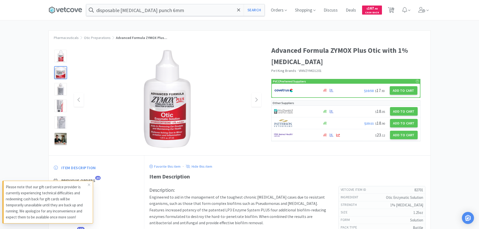
select select "1"
select select "6"
select select "1"
select select "15"
select select "4"
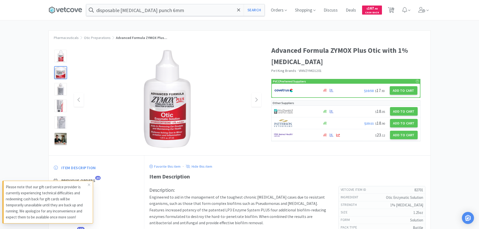
select select "4"
select select "1"
select select "3"
select select "1"
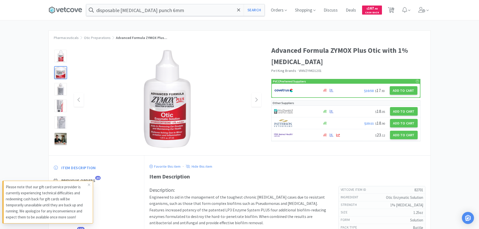
select select "6"
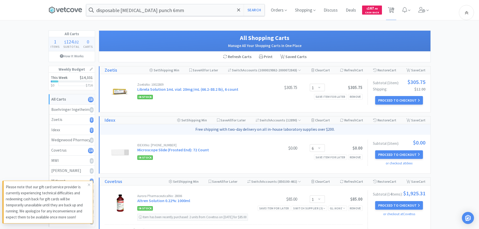
scroll to position [503, 0]
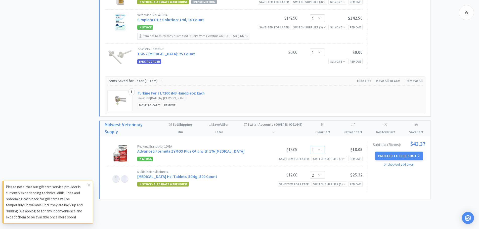
click at [322, 150] on select "Enter Quantity 1 2 3 4 5 6 7 8 9 10 11 12 13 14 15 16 17 18 19 20 Enter Quantity" at bounding box center [317, 150] width 15 height 8
click at [310, 146] on select "Enter Quantity 1 2 3 4 5 6 7 8 9 10 11 12 13 14 15 16 17 18 19 20 Enter Quantity" at bounding box center [317, 150] width 15 height 8
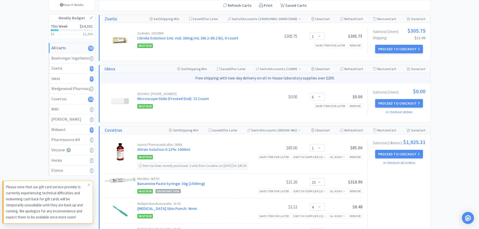
scroll to position [0, 0]
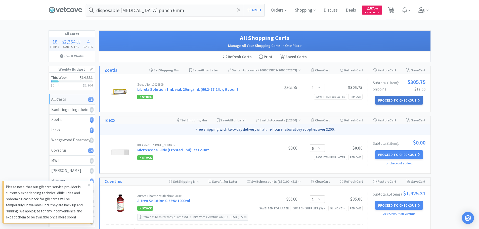
click at [398, 99] on button "Proceed to Checkout" at bounding box center [399, 100] width 48 height 9
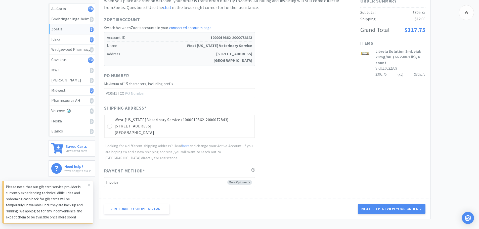
scroll to position [126, 0]
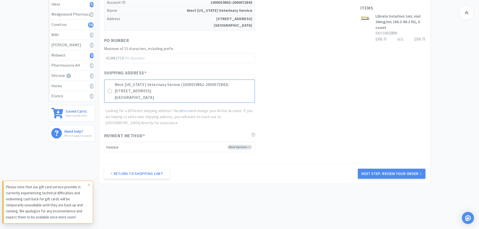
click at [108, 90] on icon at bounding box center [110, 91] width 4 height 4
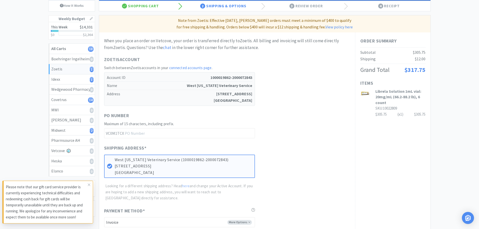
scroll to position [7, 0]
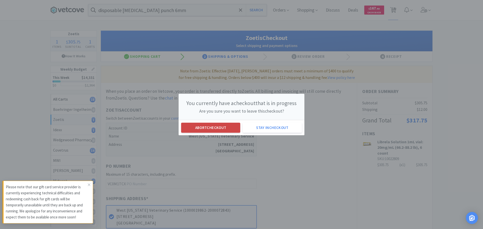
click at [218, 128] on button "Abort checkout" at bounding box center [210, 128] width 59 height 10
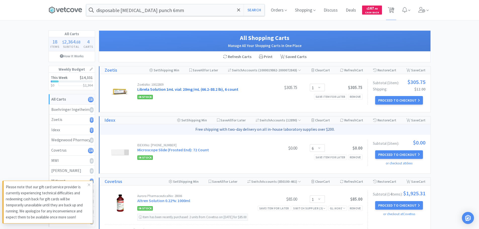
click at [166, 89] on link "Librela Solution 1mL vial: 20mg/mL (66.2-88.2 lb), 6 count" at bounding box center [187, 89] width 101 height 5
click at [238, 10] on icon at bounding box center [238, 9] width 3 height 3
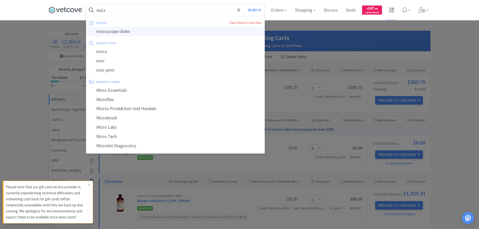
click at [113, 31] on div "microscope slides" at bounding box center [175, 31] width 178 height 9
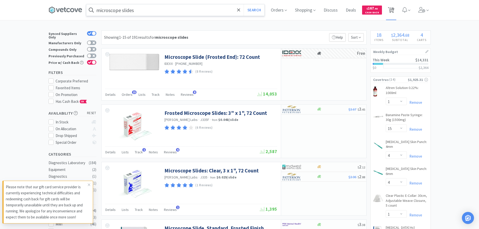
click at [393, 11] on span "18" at bounding box center [392, 8] width 4 height 20
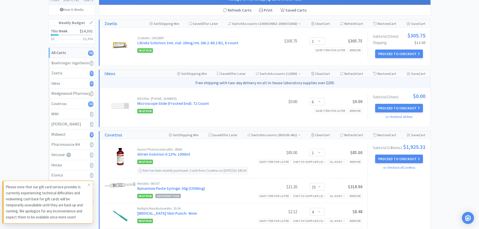
scroll to position [50, 0]
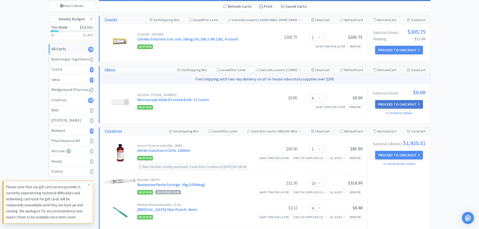
click at [398, 106] on button "Proceed to Checkout" at bounding box center [399, 104] width 48 height 9
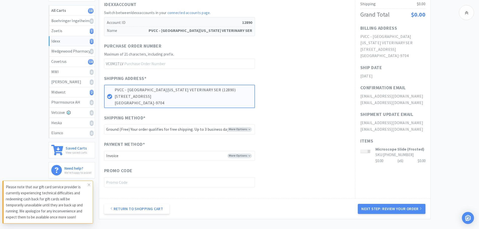
scroll to position [101, 0]
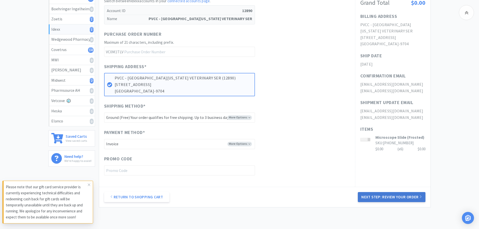
click at [400, 198] on button "Next Step: Review Your Order" at bounding box center [391, 197] width 67 height 10
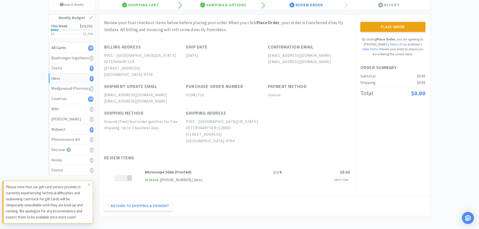
scroll to position [0, 0]
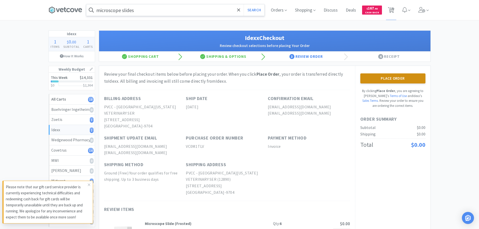
click at [397, 78] on button "Place Order" at bounding box center [392, 78] width 65 height 10
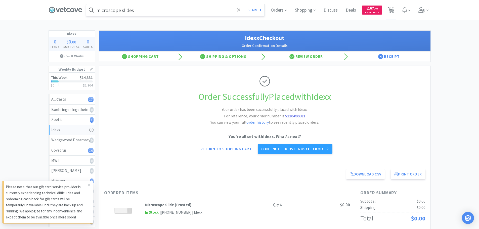
scroll to position [25, 0]
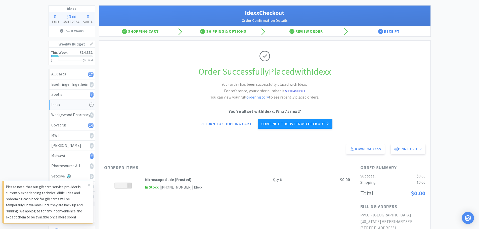
click at [290, 123] on link "Continue to Covetrus checkout" at bounding box center [295, 124] width 75 height 10
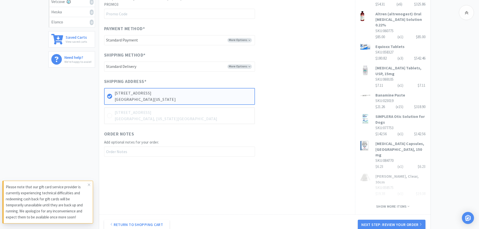
scroll to position [201, 0]
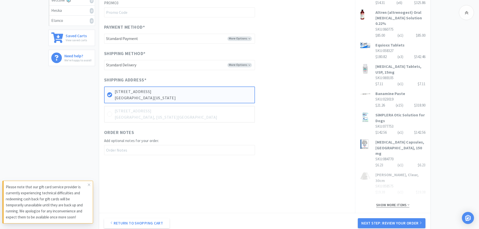
click at [395, 203] on span "Show more items" at bounding box center [392, 205] width 33 height 5
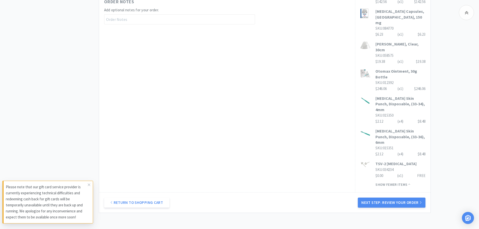
scroll to position [339, 0]
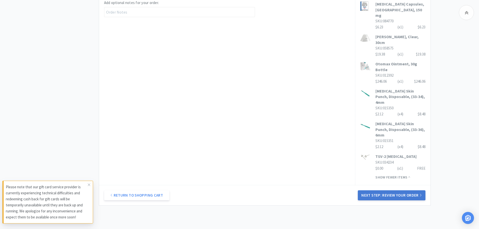
click at [407, 190] on button "Next Step: Review Your Order" at bounding box center [391, 195] width 67 height 10
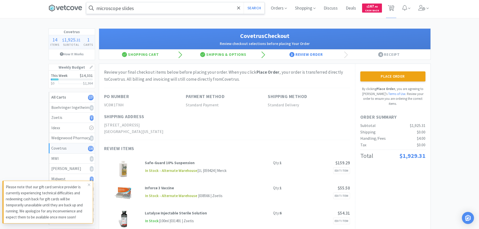
scroll to position [0, 0]
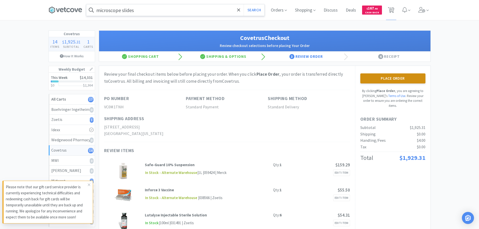
click at [395, 78] on button "Place Order" at bounding box center [392, 78] width 65 height 10
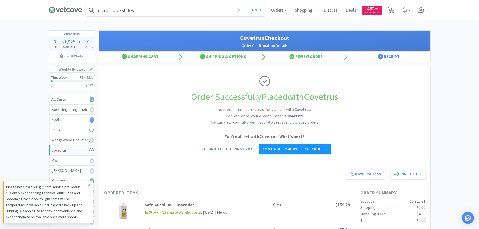
click at [298, 147] on link "Continue to Midwest checkout" at bounding box center [295, 149] width 72 height 10
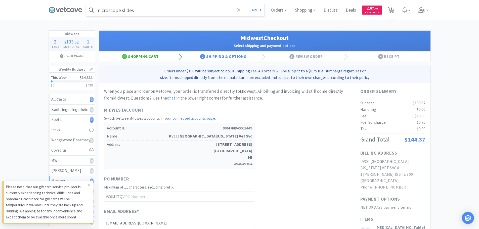
click at [150, 57] on div "Shopping Cart" at bounding box center [140, 57] width 83 height 10
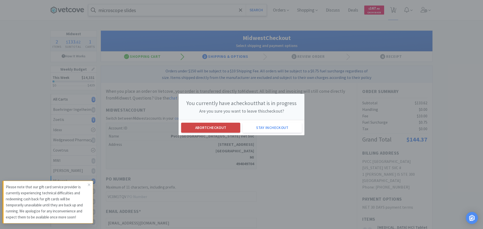
click at [204, 128] on button "Abort checkout" at bounding box center [210, 128] width 59 height 10
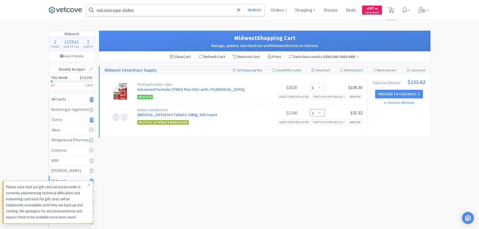
click at [319, 114] on select "Enter Quantity 1 2 3 4 5 6 7 8 9 10 11 12 13 14 15 16 17 18 19 20 Enter Quantity" at bounding box center [317, 113] width 15 height 8
click at [310, 109] on select "Enter Quantity 1 2 3 4 5 6 7 8 9 10 11 12 13 14 15 16 17 18 19 20 Enter Quantity" at bounding box center [317, 113] width 15 height 8
click at [318, 113] on select "Enter Quantity 1 2 3 4 5 6 7 8 9 10 11 12 13 14 15 16 17 18 19 20 Enter Quantity" at bounding box center [317, 113] width 15 height 8
click at [310, 109] on select "Enter Quantity 1 2 3 4 5 6 7 8 9 10 11 12 13 14 15 16 17 18 19 20 Enter Quantity" at bounding box center [317, 113] width 15 height 8
click at [319, 113] on select "Enter Quantity 1 2 3 4 5 6 7 8 9 10 11 12 13 14 15 16 17 18 19 20 Enter Quantity" at bounding box center [317, 113] width 15 height 8
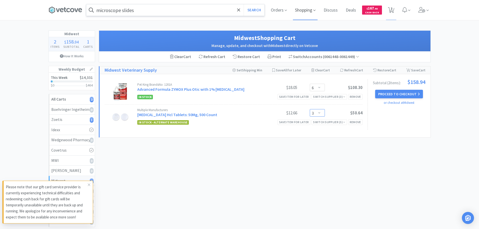
click at [310, 109] on select "Enter Quantity 1 2 3 4 5 6 7 8 9 10 11 12 13 14 15 16 17 18 19 20 Enter Quantity" at bounding box center [317, 113] width 15 height 8
click at [318, 86] on select "Enter Quantity 1 2 3 4 5 6 7 8 9 10 11 12 13 14 15 16 17 18 19 20 Enter Quantity" at bounding box center [317, 88] width 15 height 8
click at [310, 84] on select "Enter Quantity 1 2 3 4 5 6 7 8 9 10 11 12 13 14 15 16 17 18 19 20 Enter Quantity" at bounding box center [317, 88] width 15 height 8
click at [395, 95] on button "Proceed to Checkout" at bounding box center [399, 94] width 48 height 9
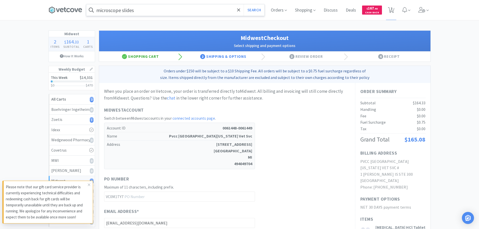
click at [145, 57] on div "Shopping Cart" at bounding box center [140, 57] width 83 height 10
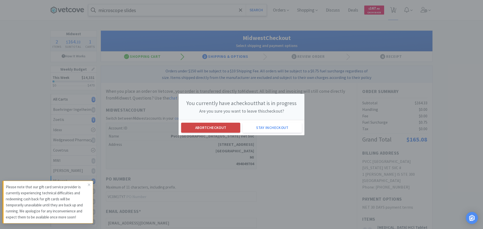
click at [208, 128] on button "Abort checkout" at bounding box center [210, 128] width 59 height 10
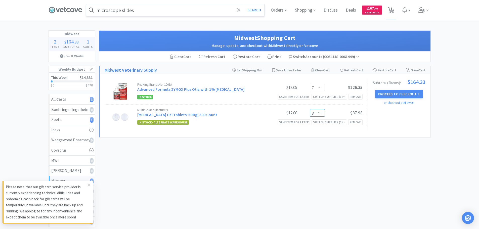
click at [319, 113] on select "Enter Quantity 1 2 3 4 5 6 7 8 9 10 11 12 13 14 15 16 17 18 19 20 Enter Quantity" at bounding box center [317, 113] width 15 height 8
click at [310, 109] on select "Enter Quantity 1 2 3 4 5 6 7 8 9 10 11 12 13 14 15 16 17 18 19 20 Enter Quantity" at bounding box center [317, 113] width 15 height 8
click at [400, 94] on button "Proceed to Checkout" at bounding box center [399, 94] width 48 height 9
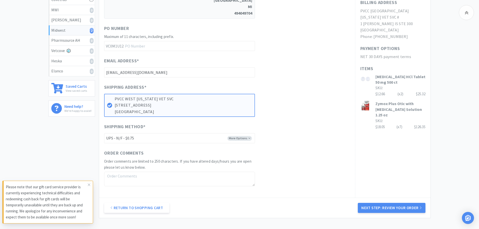
scroll to position [191, 0]
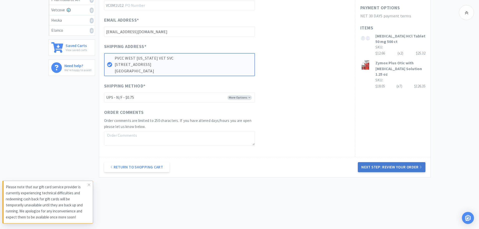
click at [403, 167] on button "Next Step: Review Your Order" at bounding box center [391, 167] width 67 height 10
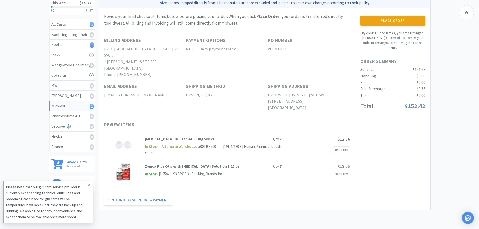
scroll to position [75, 0]
click at [392, 18] on button "Place Order" at bounding box center [392, 20] width 65 height 10
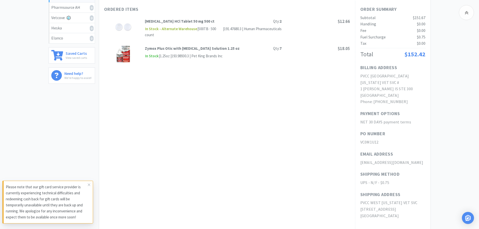
scroll to position [103, 0]
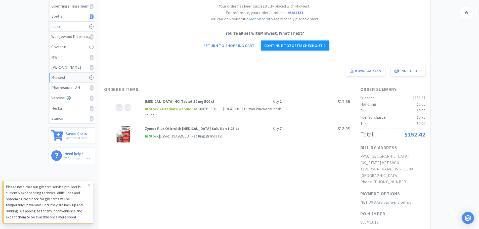
click at [299, 45] on link "Continue to Zoetis checkout" at bounding box center [295, 45] width 69 height 10
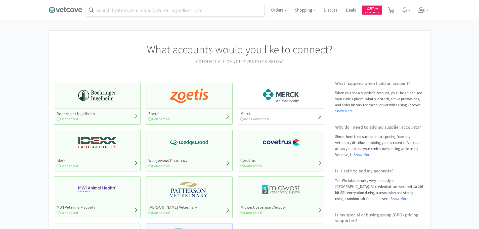
click at [127, 10] on input "text" at bounding box center [175, 10] width 178 height 12
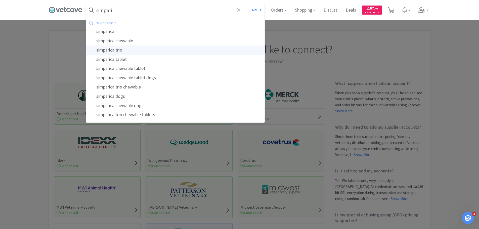
click at [111, 50] on div "simparica trio" at bounding box center [175, 50] width 178 height 9
type input "simparica trio"
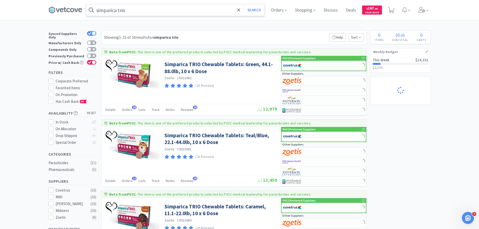
select select "1"
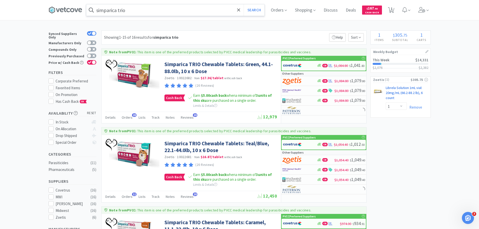
click at [396, 89] on link "Librela Solution 1mL vial: 20mg/mL (66.2-88.2 lb), 6 count CB" at bounding box center [407, 93] width 42 height 17
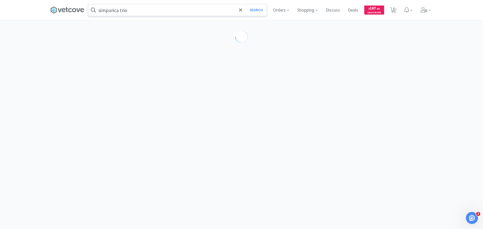
select select "605233"
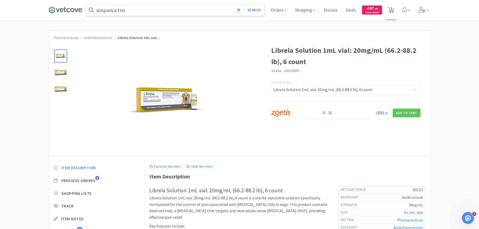
click at [392, 9] on icon at bounding box center [391, 10] width 6 height 6
select select "1"
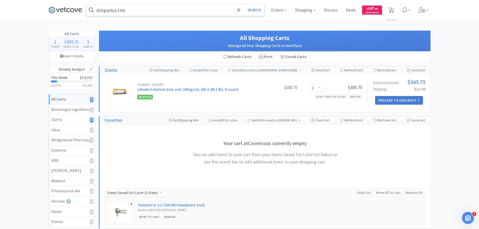
click at [400, 99] on button "Proceed to Checkout" at bounding box center [399, 100] width 48 height 9
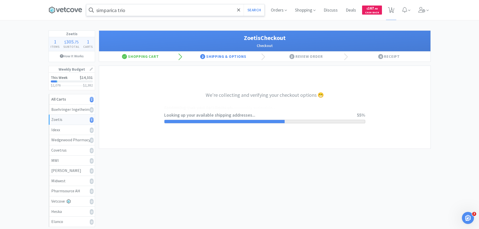
select select "invoice"
